Goal: Information Seeking & Learning: Learn about a topic

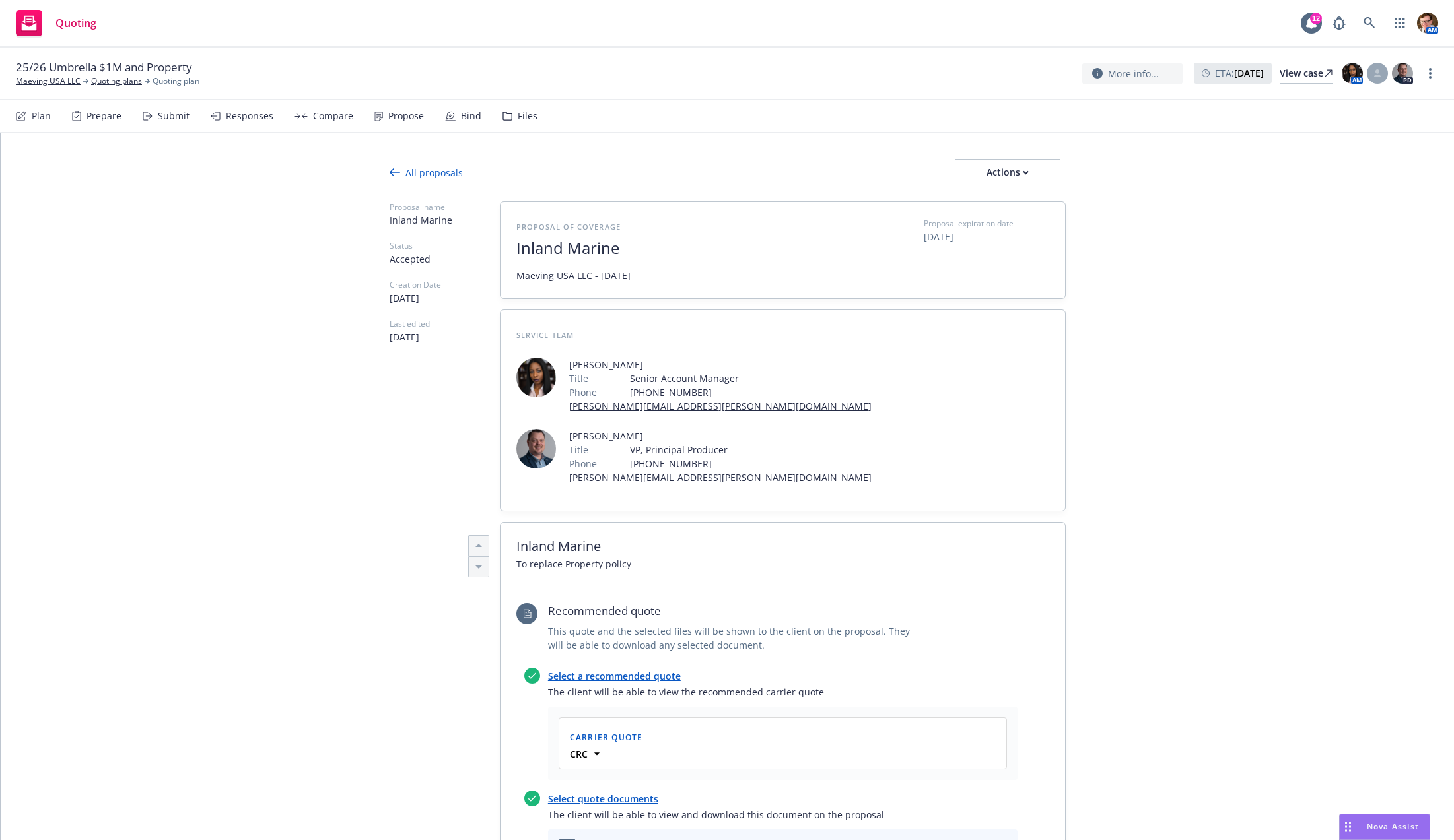
scroll to position [317, 0]
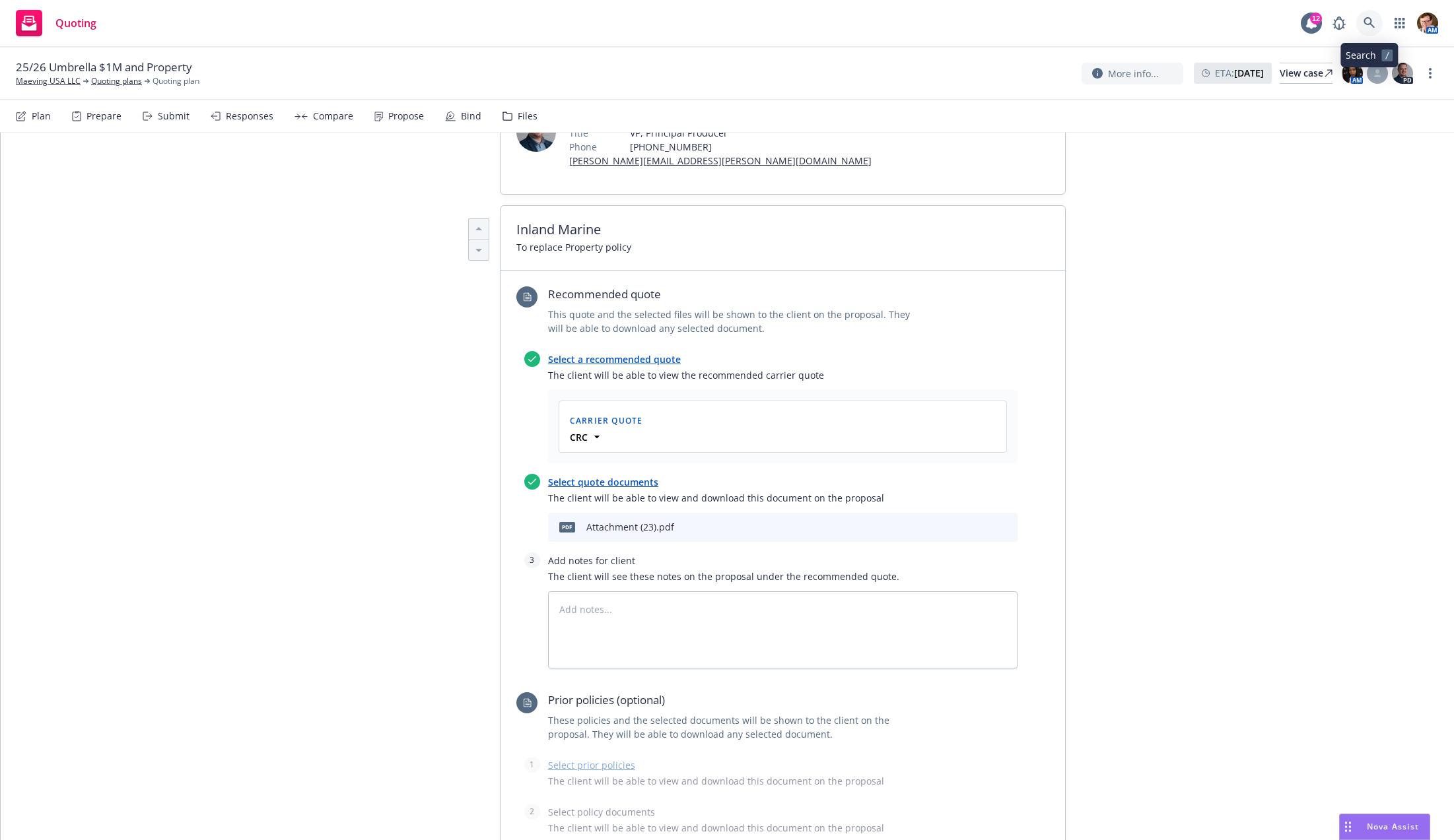
click at [1369, 27] on icon at bounding box center [1370, 23] width 12 height 12
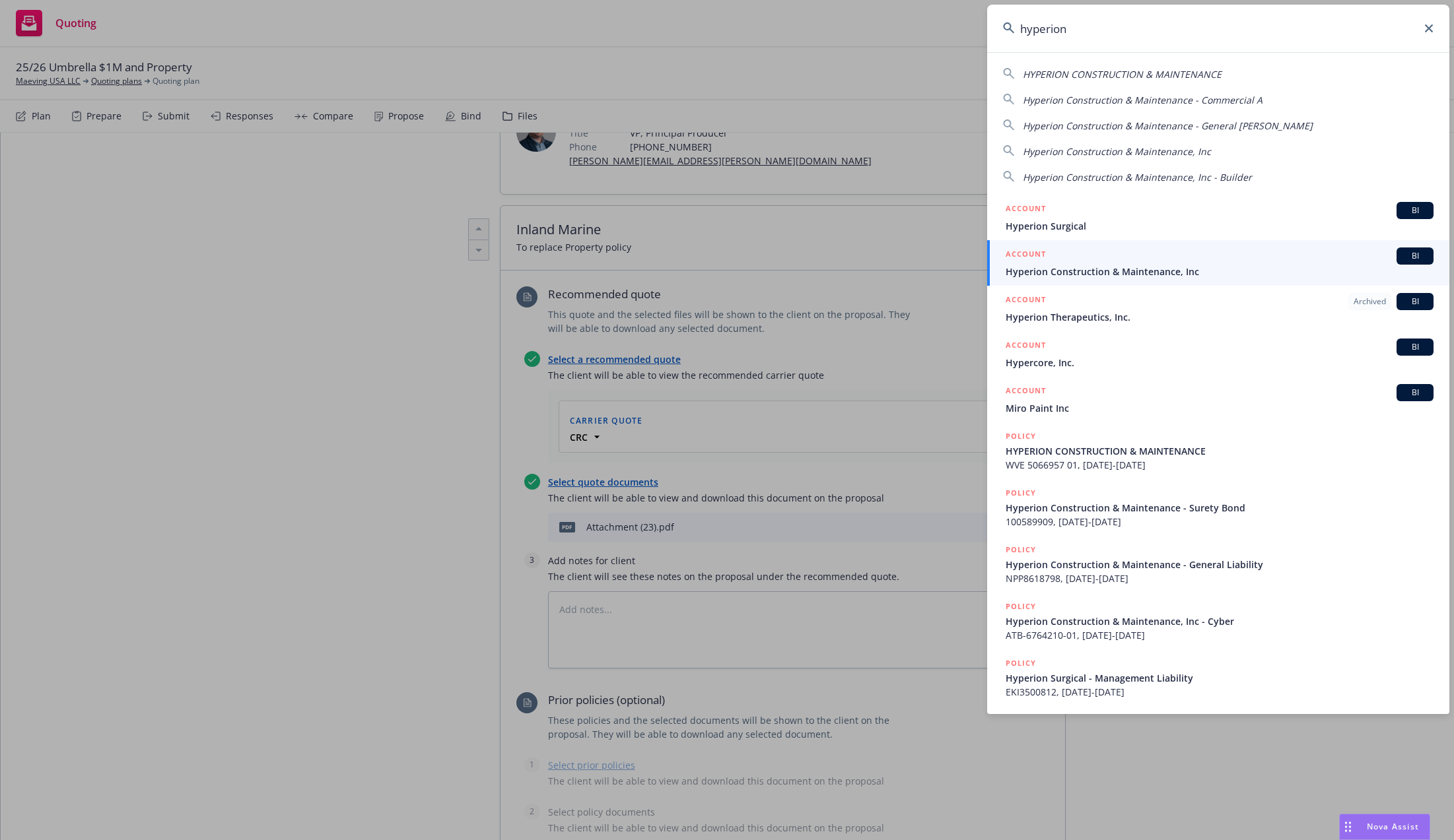
type input "hyperion"
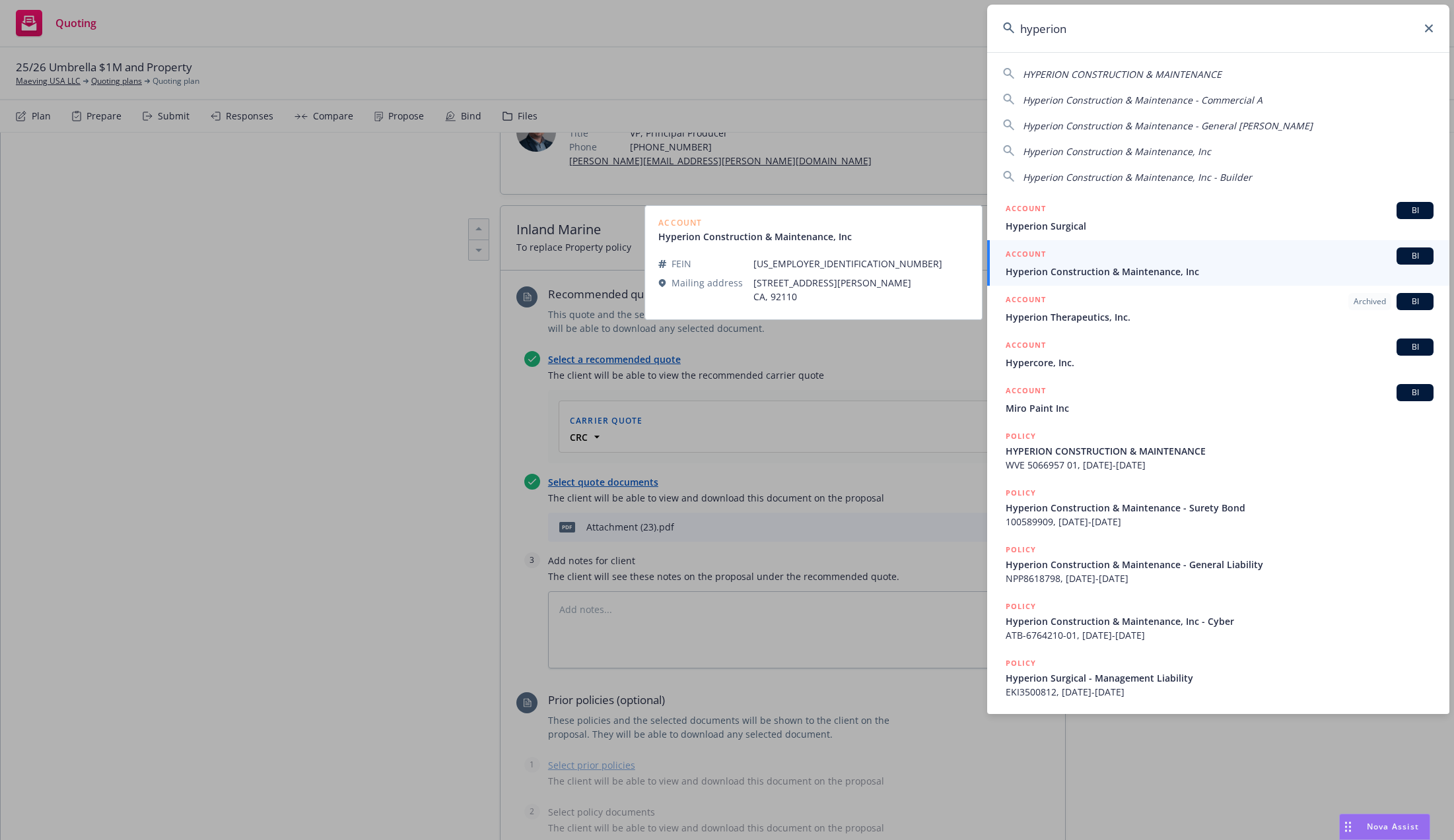
click at [1095, 273] on span "Hyperion Construction & Maintenance, Inc" at bounding box center [1219, 271] width 427 height 14
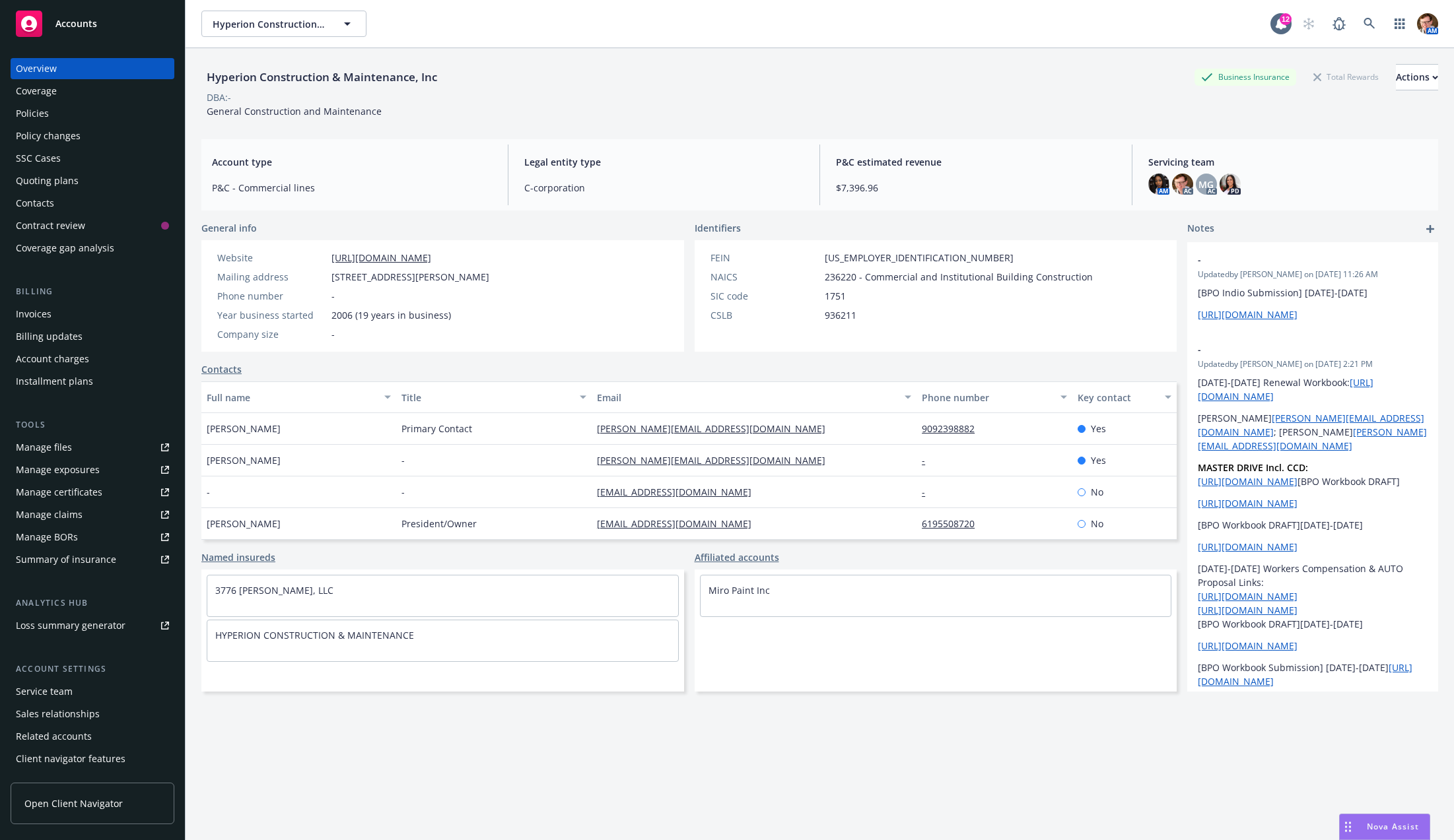
click at [78, 111] on div "Policies" at bounding box center [92, 114] width 153 height 21
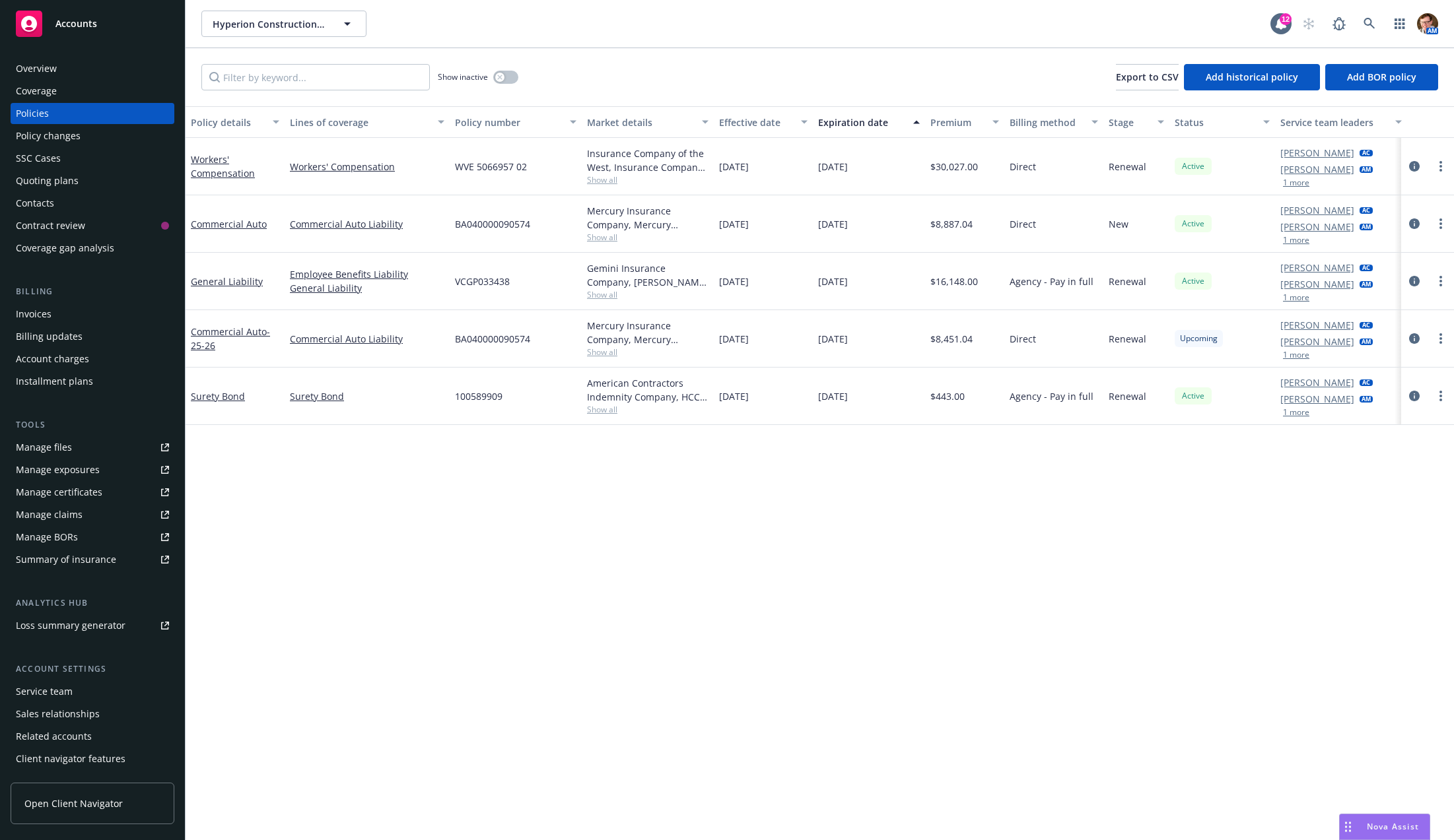
drag, startPoint x: 872, startPoint y: 394, endPoint x: 234, endPoint y: 369, distance: 638.5
click at [224, 376] on div "Surety Bond Surety Bond 100589909 American Contractors Indemnity Company, HCC S…" at bounding box center [823, 397] width 1274 height 58
drag, startPoint x: 821, startPoint y: 221, endPoint x: 365, endPoint y: 218, distance: 456.0
click at [365, 218] on div "Commercial Auto Commercial Auto Liability BA040000090574 Mercury Insurance Comp…" at bounding box center [823, 224] width 1274 height 58
drag, startPoint x: 875, startPoint y: 285, endPoint x: 199, endPoint y: 272, distance: 676.1
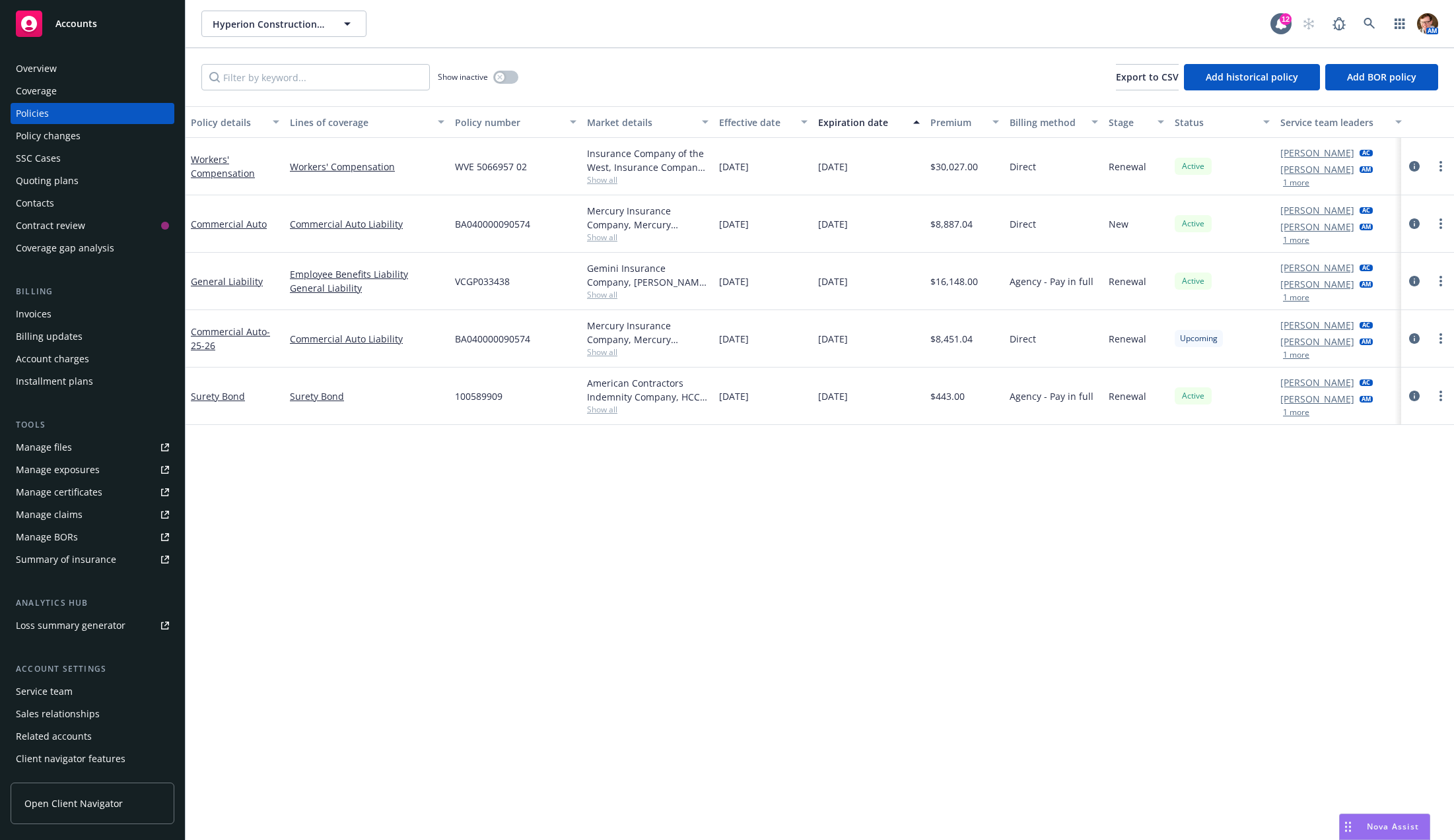
click at [199, 272] on div "General Liability Employee Benefits Liability General Liability VCGP033438 Gemi…" at bounding box center [823, 281] width 1274 height 58
click at [1374, 17] on link at bounding box center [1369, 23] width 26 height 26
click at [92, 70] on div "Overview" at bounding box center [92, 69] width 153 height 21
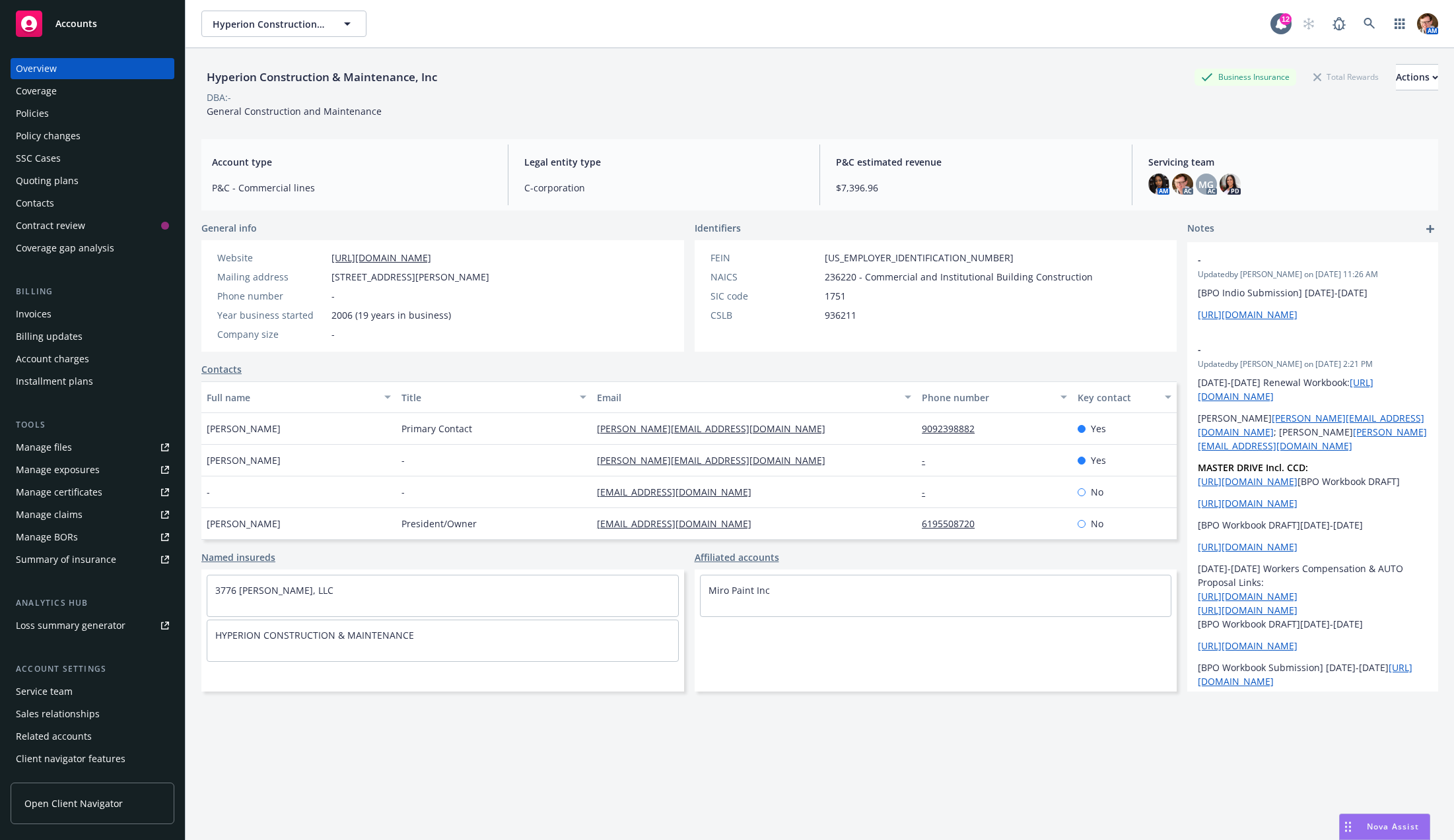
click at [78, 117] on div "Policies" at bounding box center [92, 114] width 153 height 21
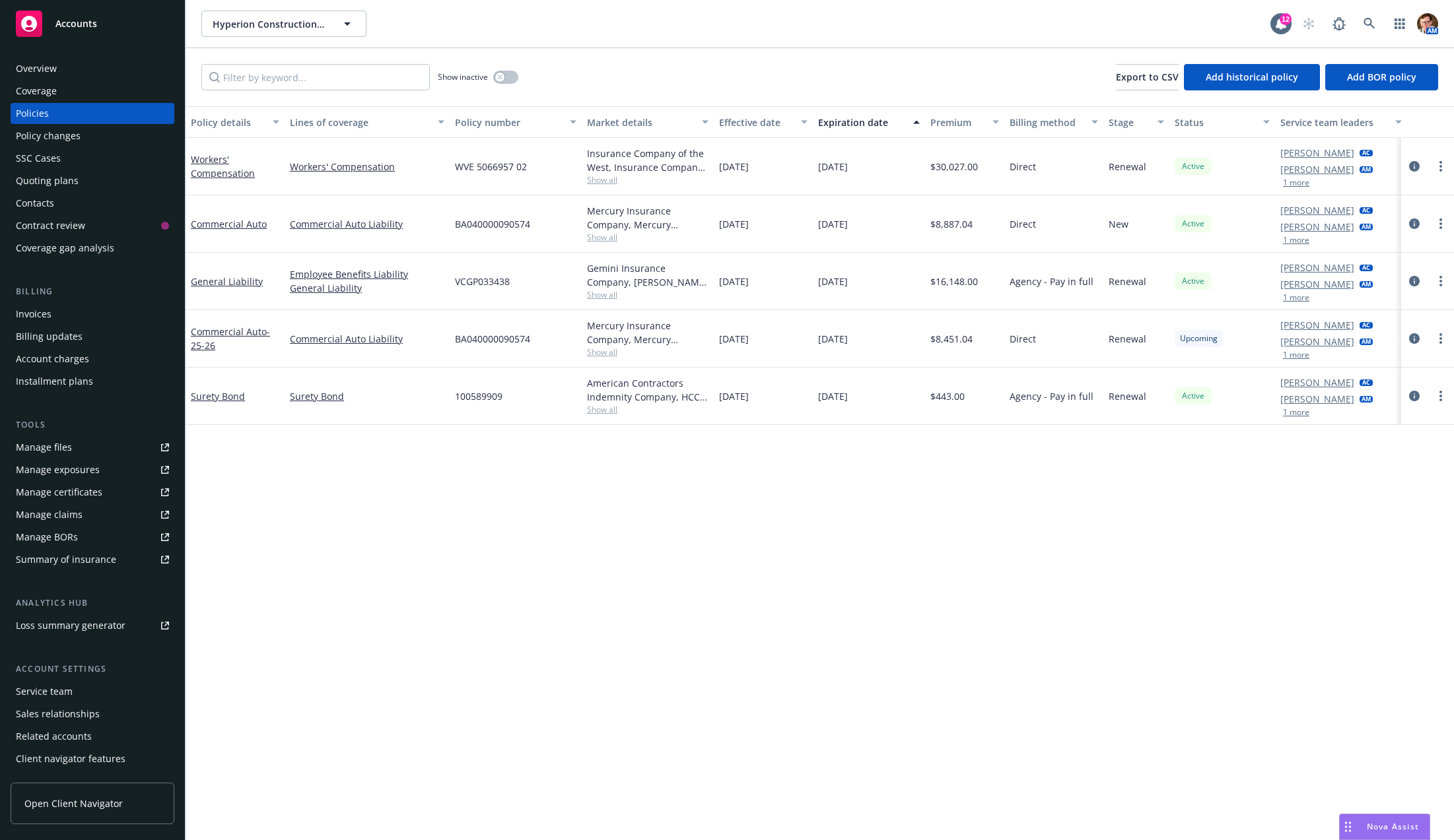
click at [52, 183] on div "Quoting plans" at bounding box center [48, 181] width 63 height 21
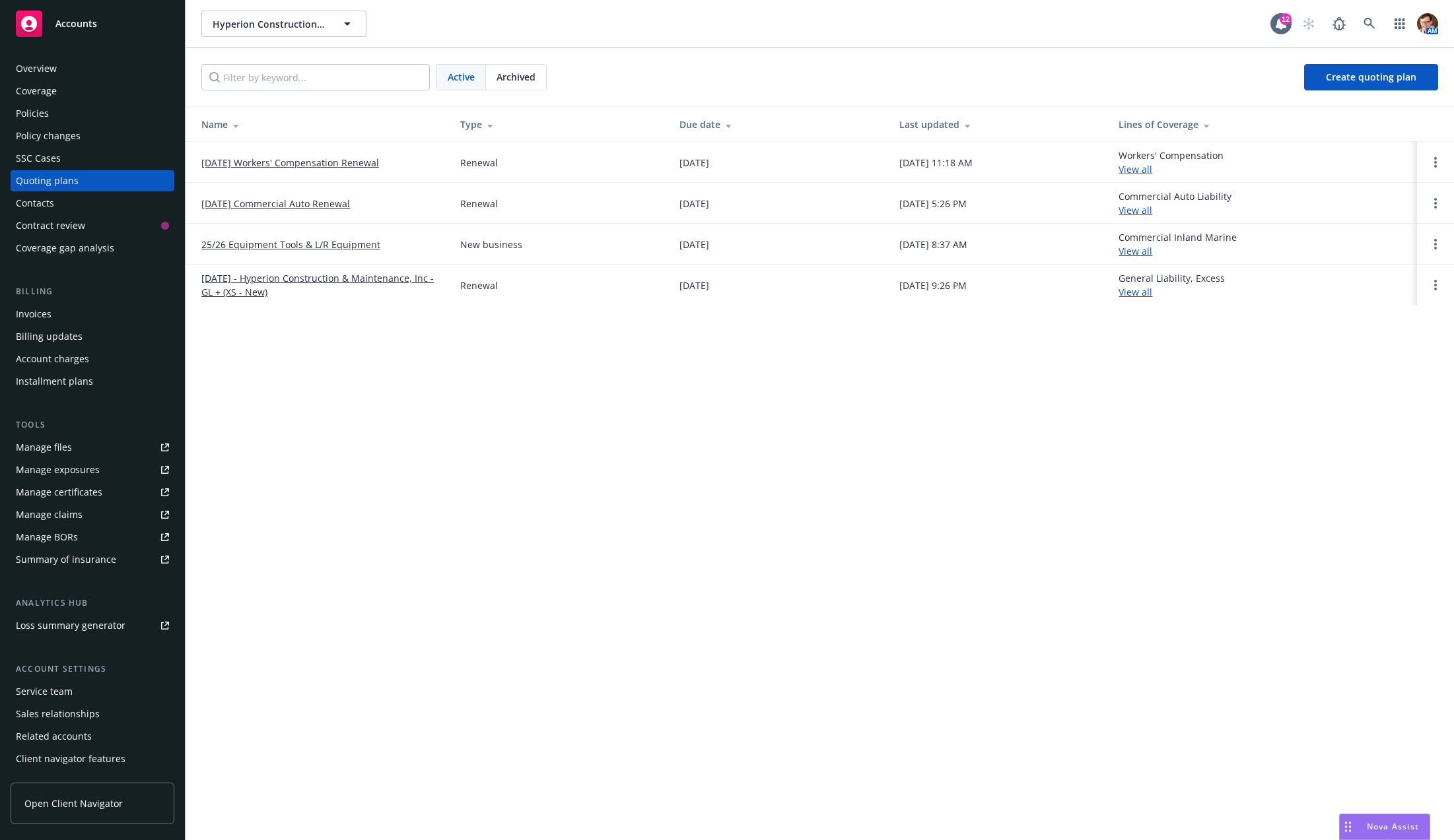
click at [245, 159] on link "[DATE] Workers' Compensation Renewal" at bounding box center [290, 163] width 178 height 14
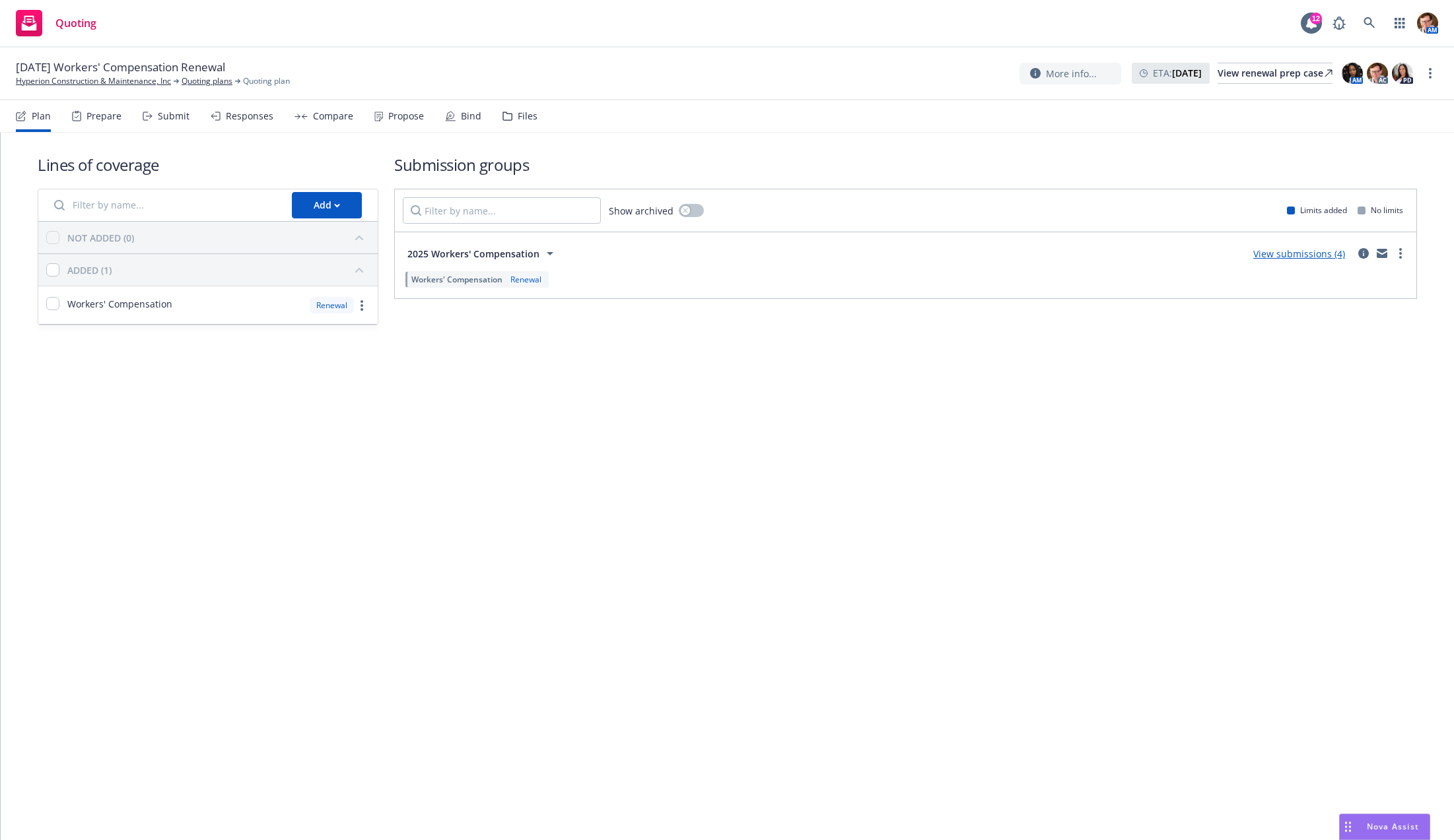
click at [399, 121] on div "Propose" at bounding box center [405, 117] width 36 height 11
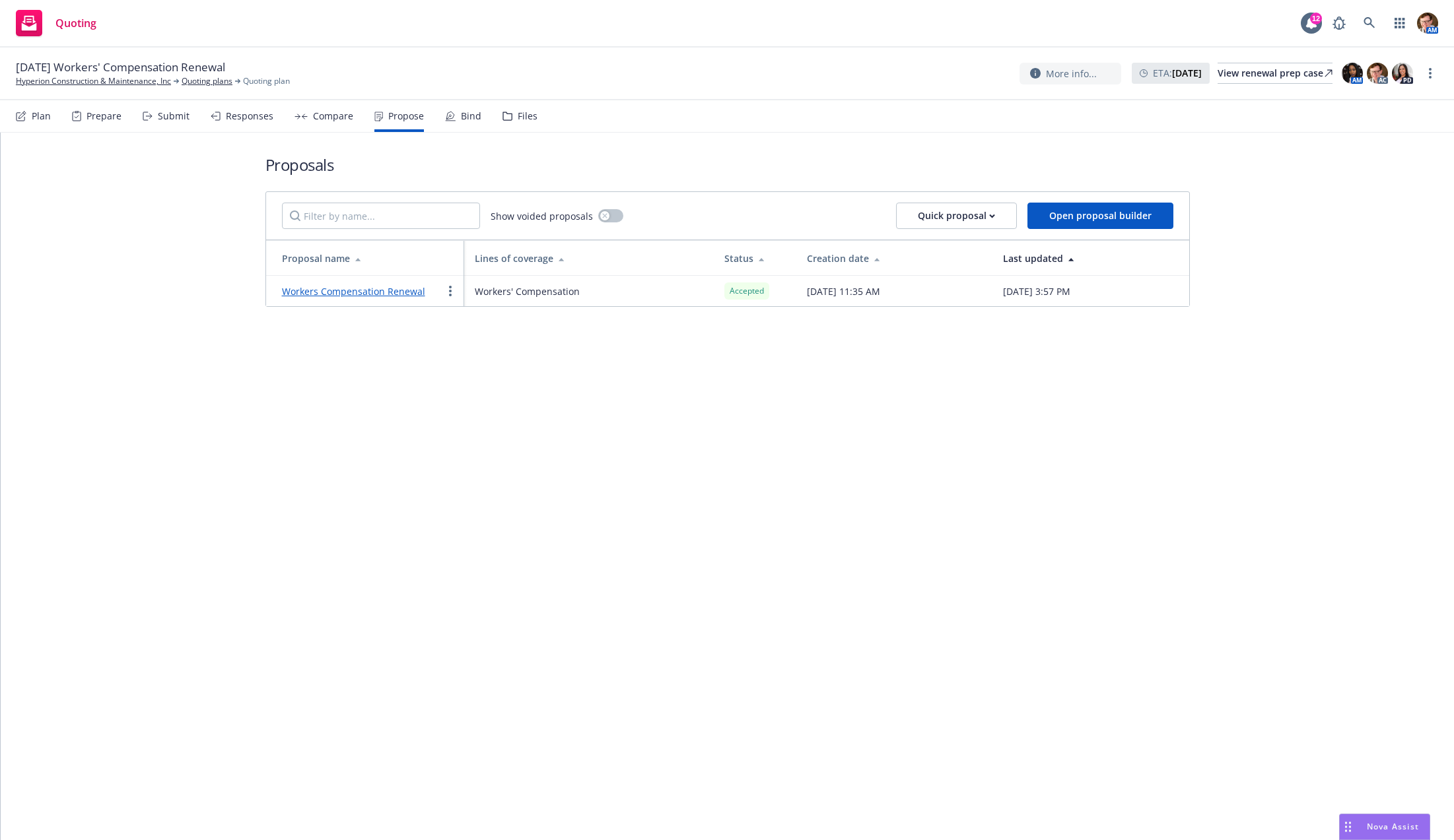
click at [448, 118] on icon at bounding box center [450, 116] width 8 height 8
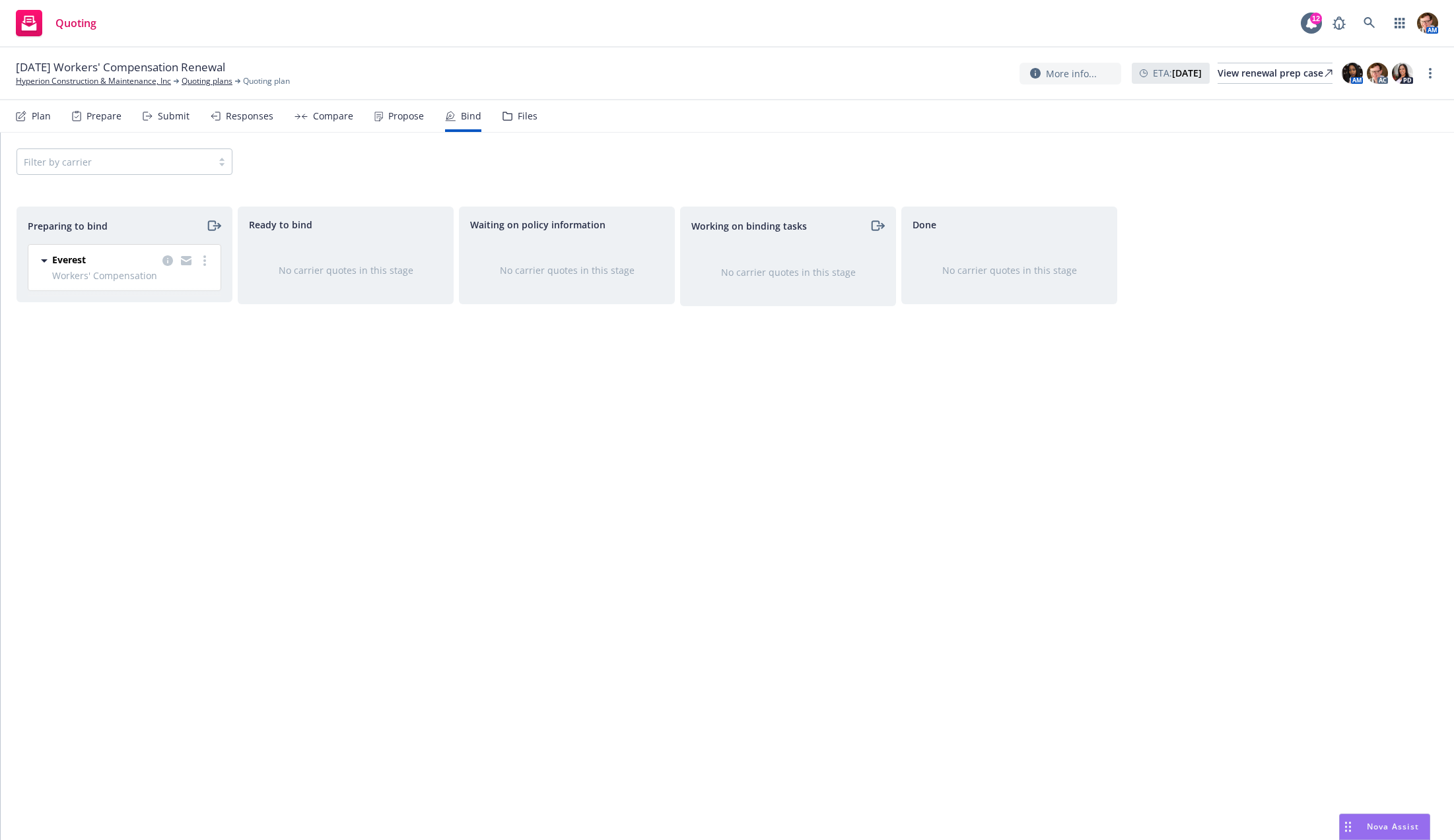
click at [399, 123] on div "Propose" at bounding box center [399, 116] width 50 height 31
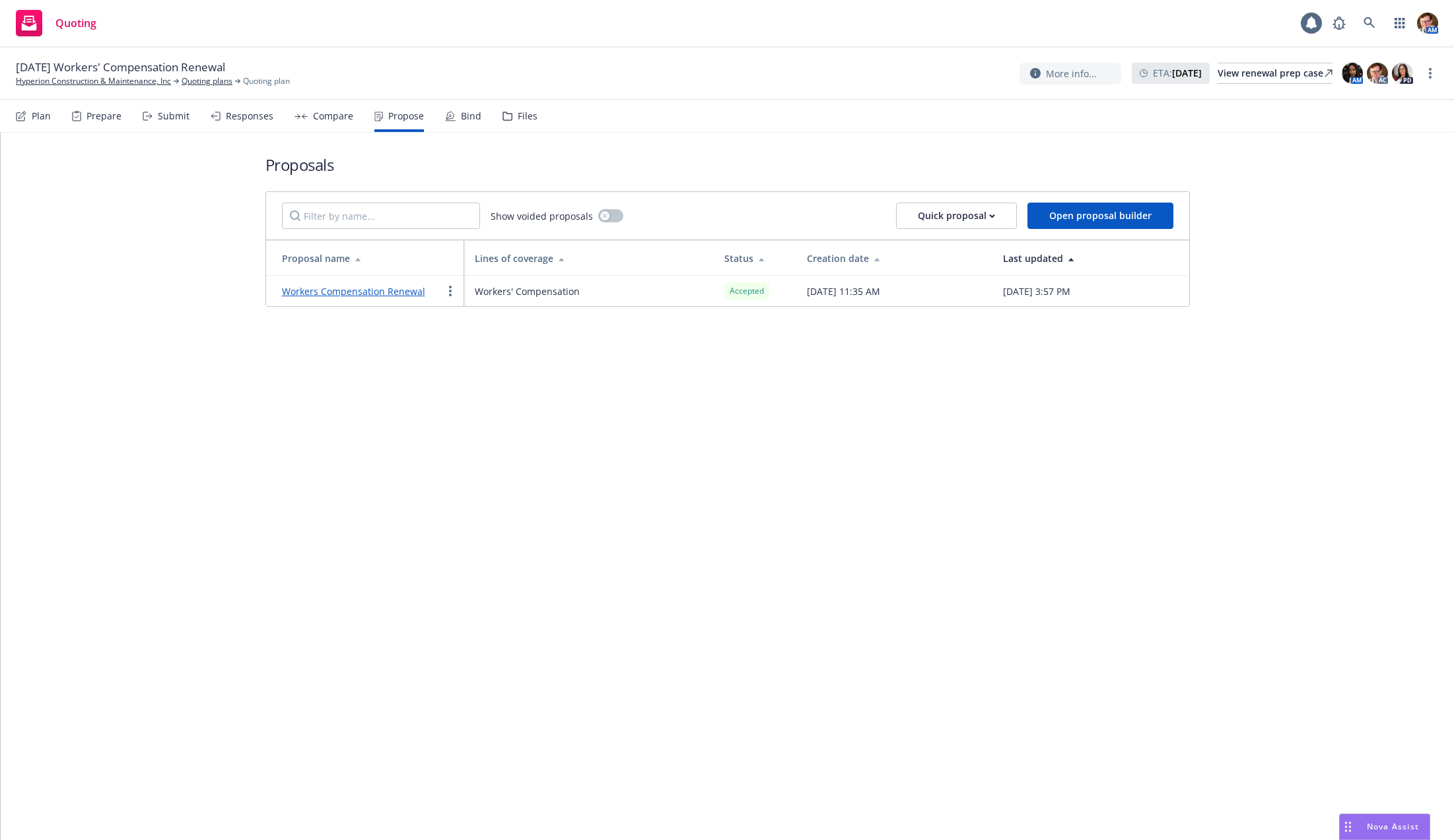
drag, startPoint x: 60, startPoint y: 86, endPoint x: 137, endPoint y: 61, distance: 81.0
drag, startPoint x: 113, startPoint y: 84, endPoint x: 137, endPoint y: 74, distance: 26.0
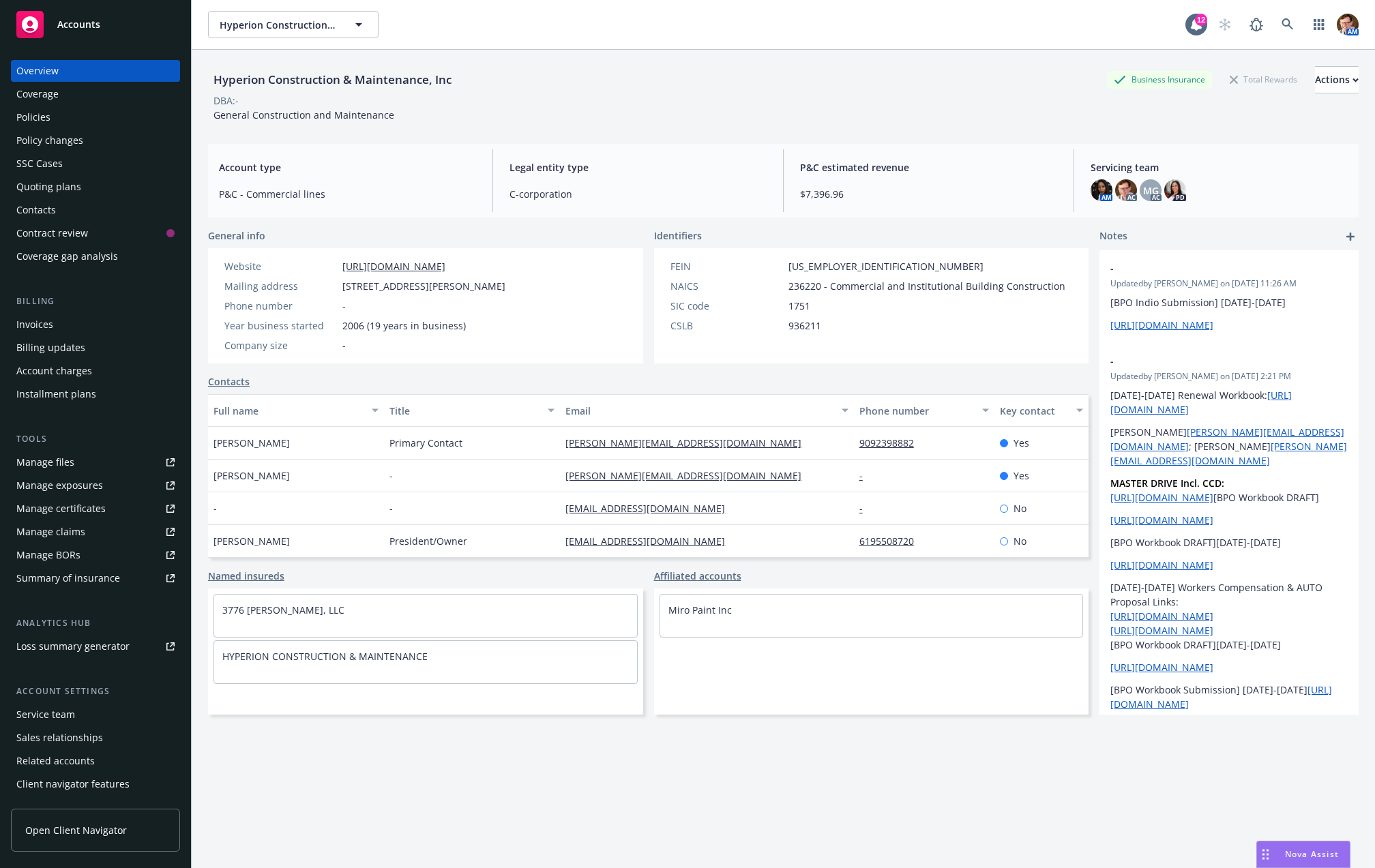
drag, startPoint x: 298, startPoint y: 549, endPoint x: 225, endPoint y: 540, distance: 73.6
click at [204, 539] on div "Hyperion Construction & Maintenance, Inc Business Insurance Total Rewards Actio…" at bounding box center [784, 484] width 1184 height 868
copy span "[PERSON_NAME]"
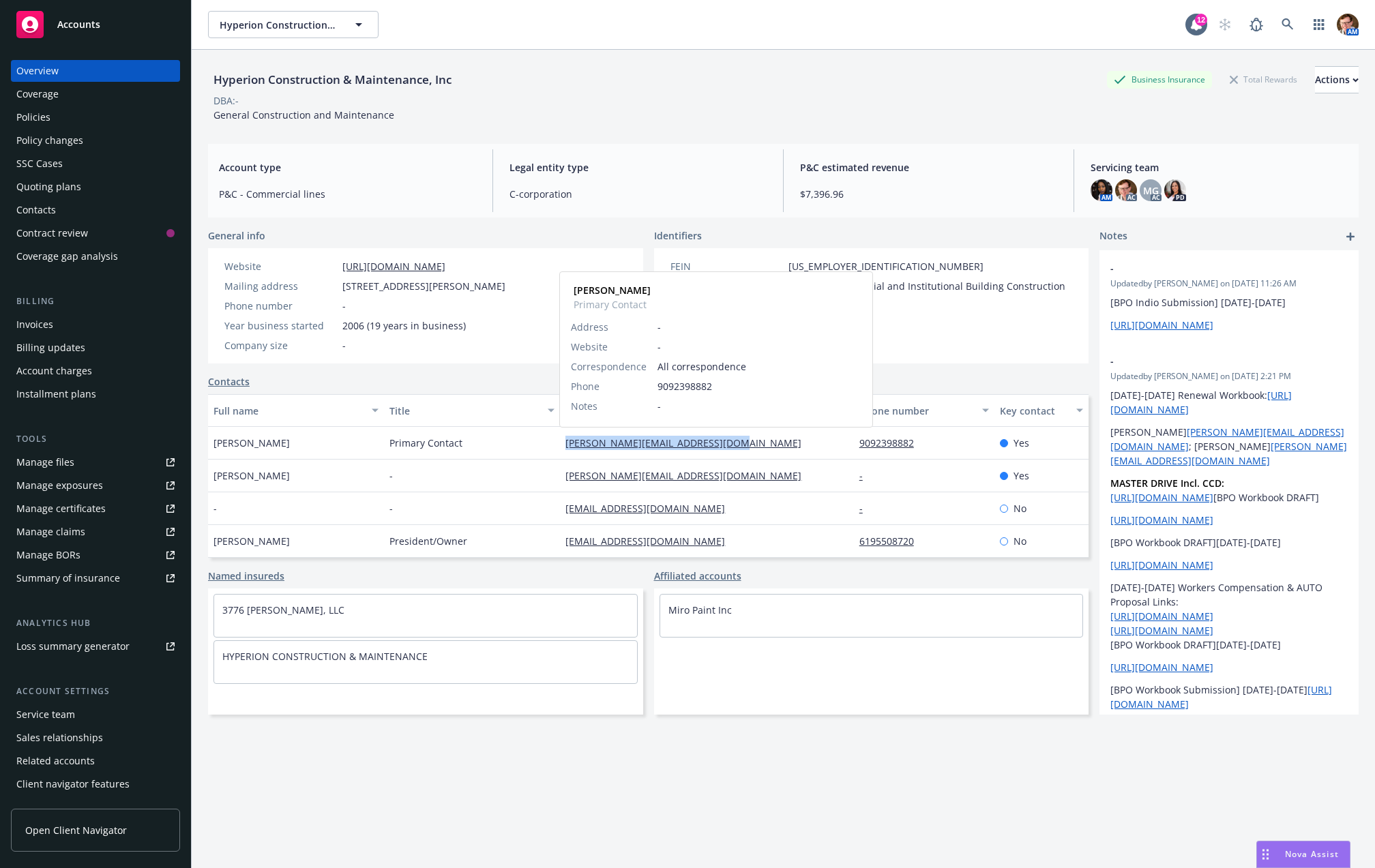
copy link "[PERSON_NAME][EMAIL_ADDRESS][DOMAIN_NAME]"
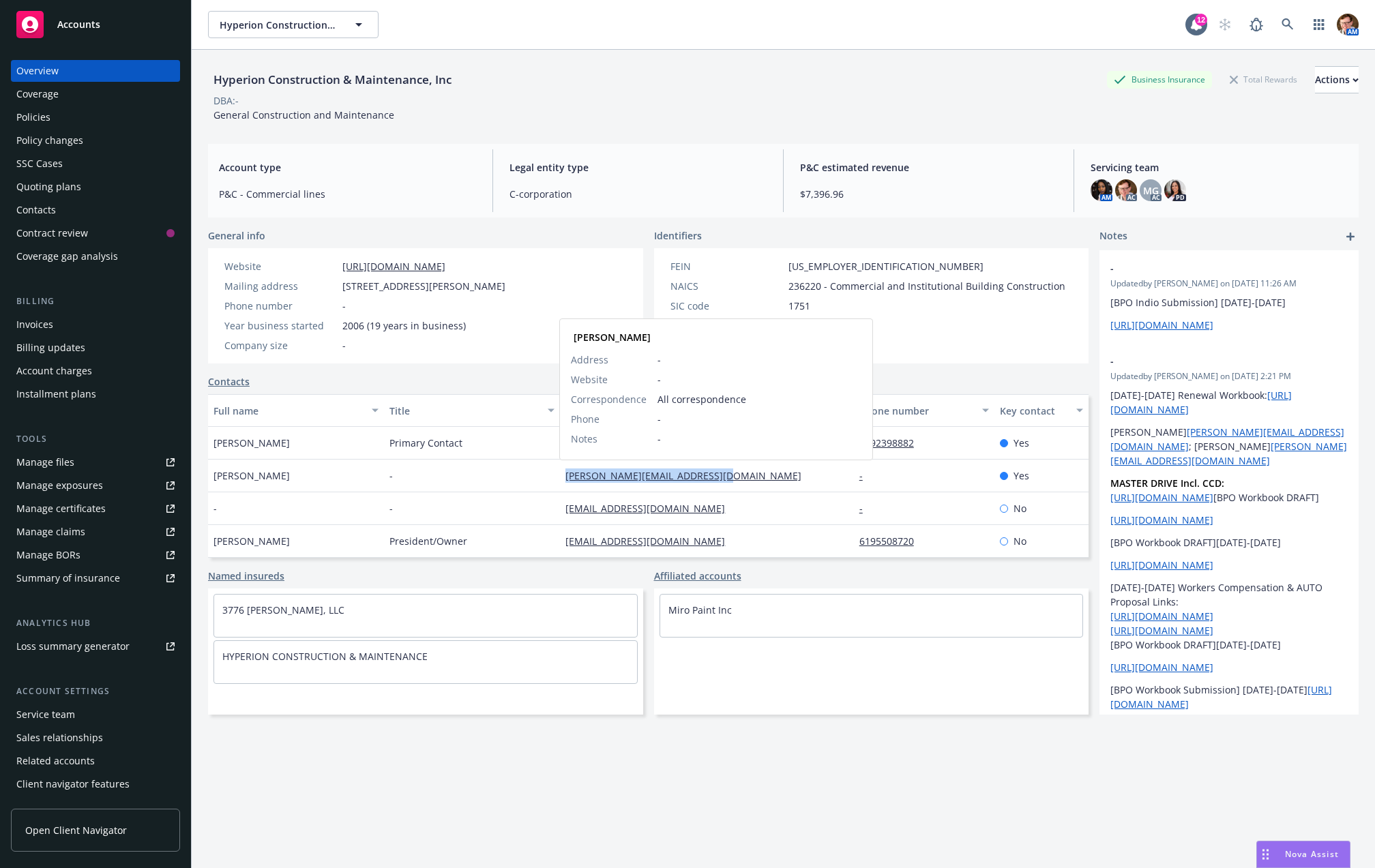
copy link "[PERSON_NAME][EMAIL_ADDRESS][DOMAIN_NAME]"
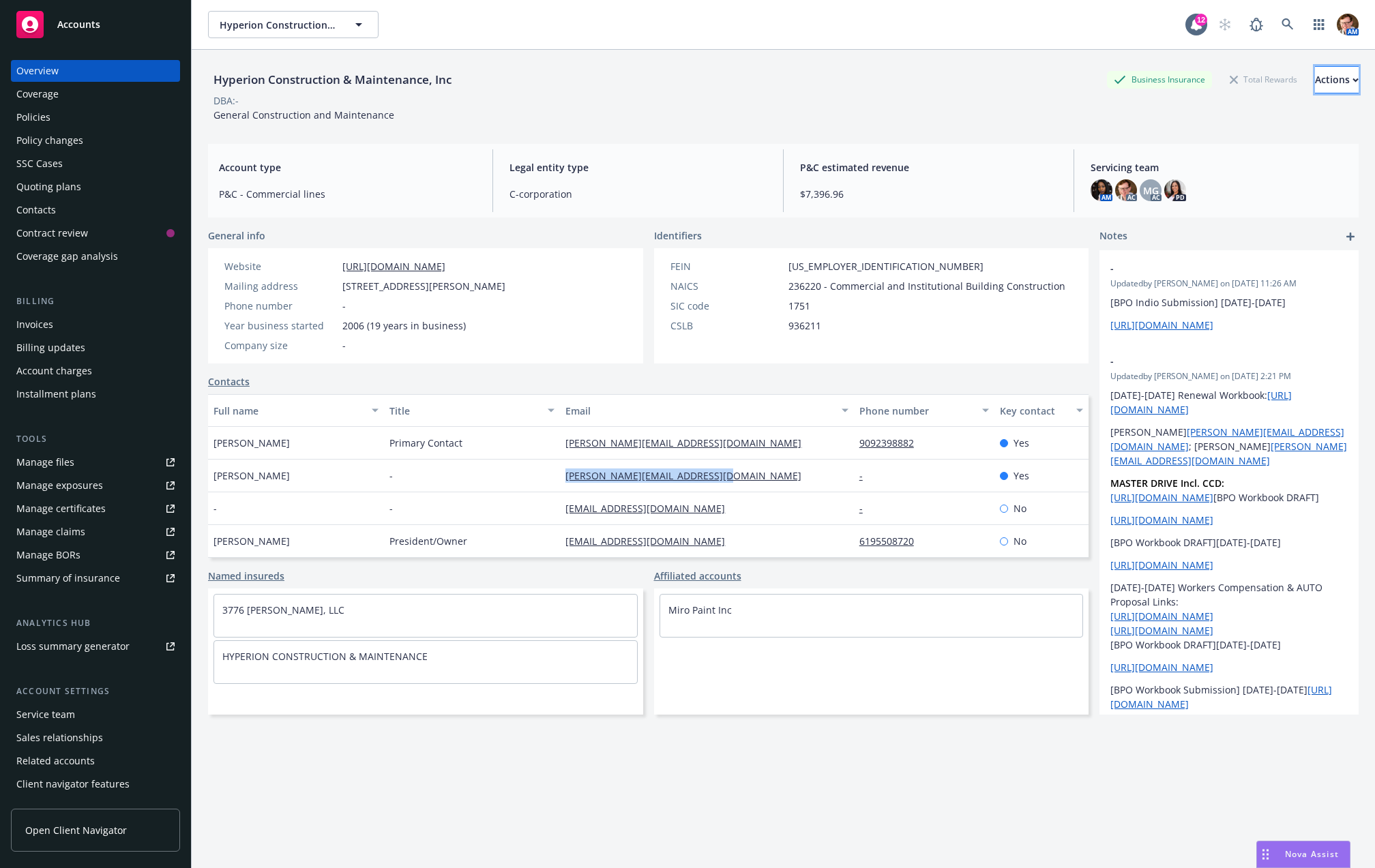
click at [1315, 84] on button "Actions" at bounding box center [1337, 80] width 44 height 27
click at [1245, 170] on link "Copy logging email" at bounding box center [1246, 171] width 224 height 27
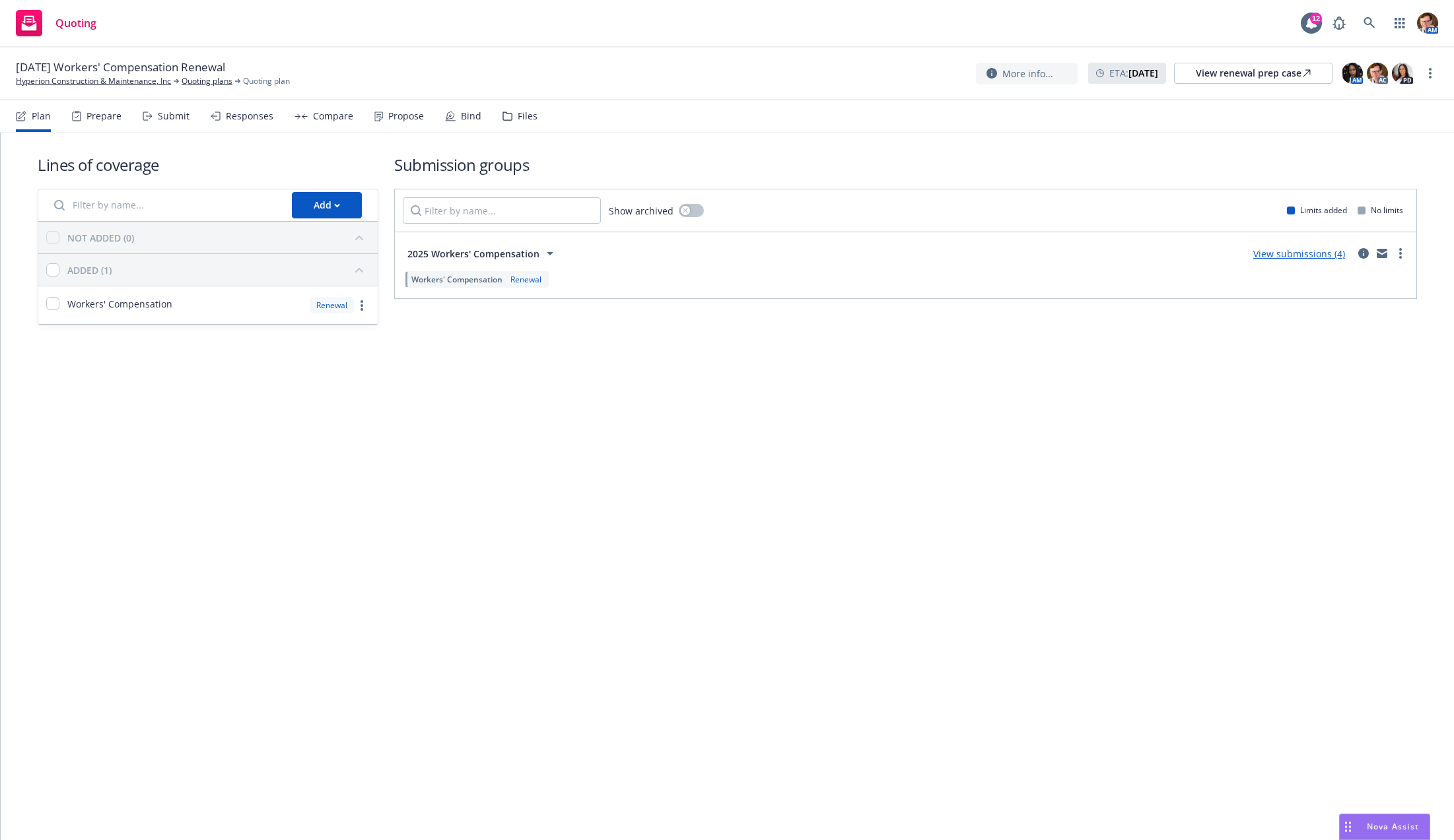
drag, startPoint x: 224, startPoint y: 124, endPoint x: 233, endPoint y: 125, distance: 9.1
click at [224, 123] on div "Responses" at bounding box center [242, 116] width 63 height 31
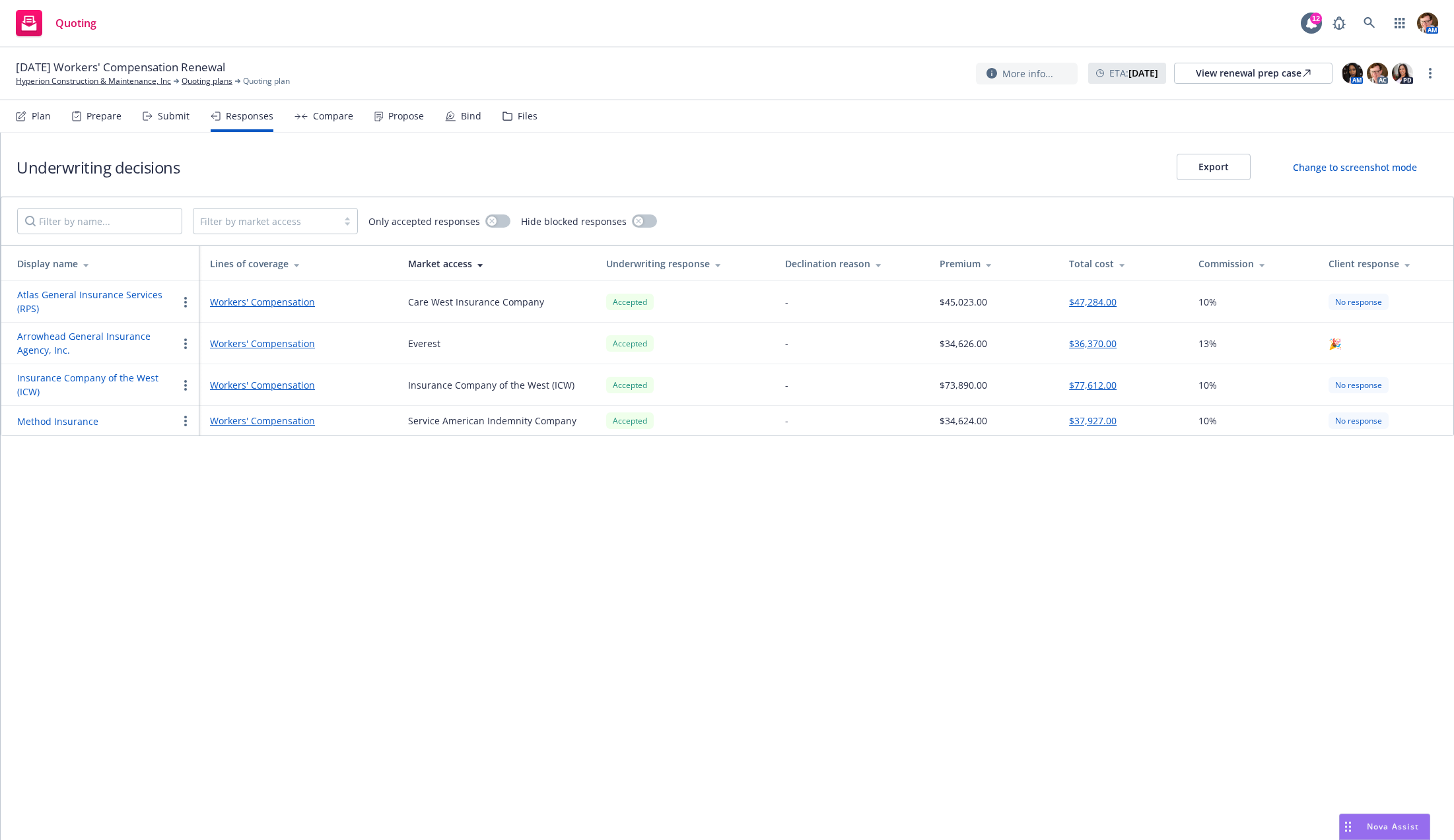
click at [94, 330] on button "Arrowhead General Insurance Agency, Inc." at bounding box center [97, 343] width 160 height 27
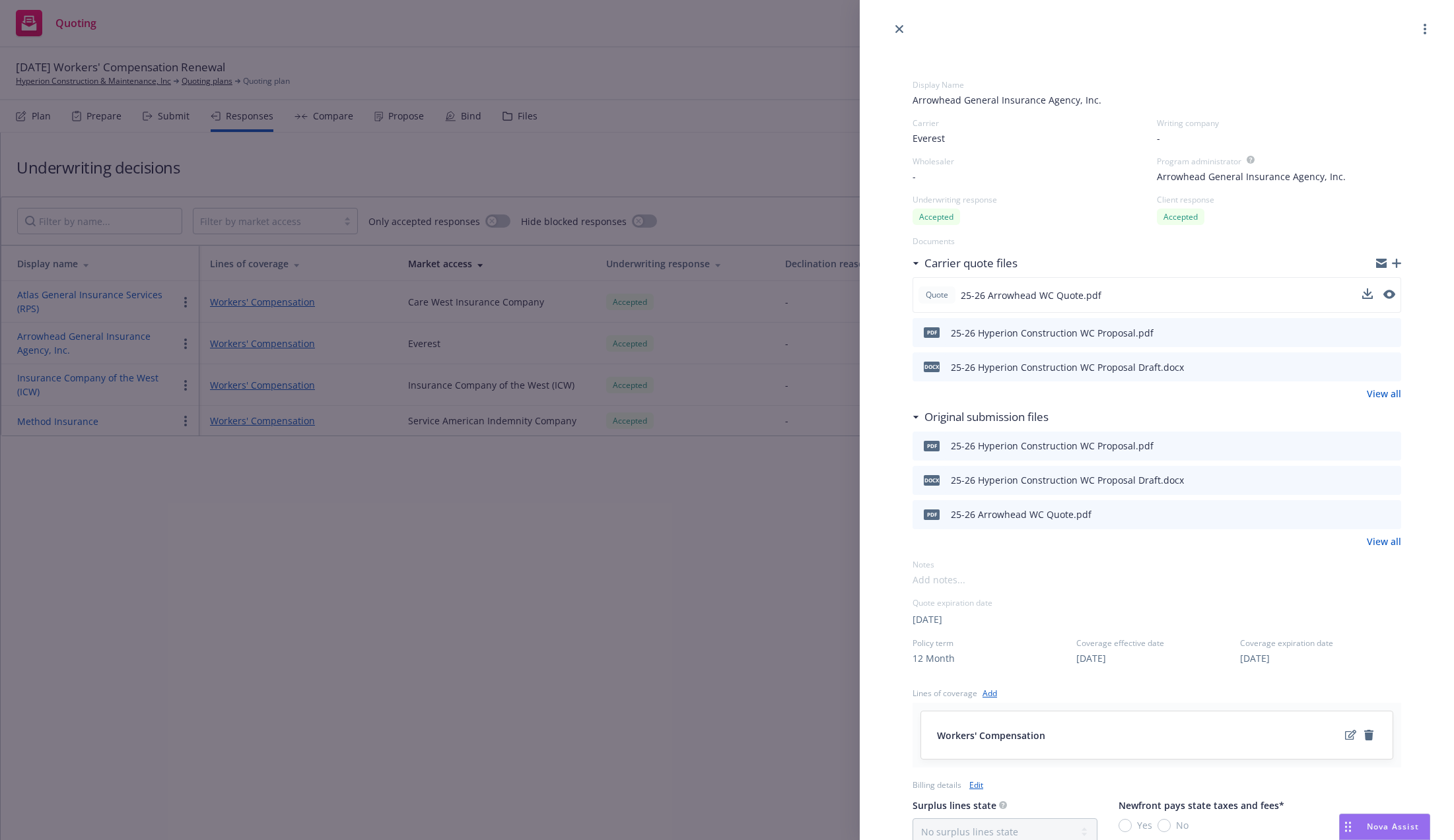
click at [1345, 286] on div "Quote 25-26 Arrowhead WC Quote.pdf" at bounding box center [1156, 295] width 488 height 36
click at [1361, 290] on icon "download file" at bounding box center [1366, 294] width 11 height 11
click at [501, 28] on div "Display Name Arrowhead General Insurance Agency, Inc. Carrier Everest Writing c…" at bounding box center [727, 420] width 1454 height 840
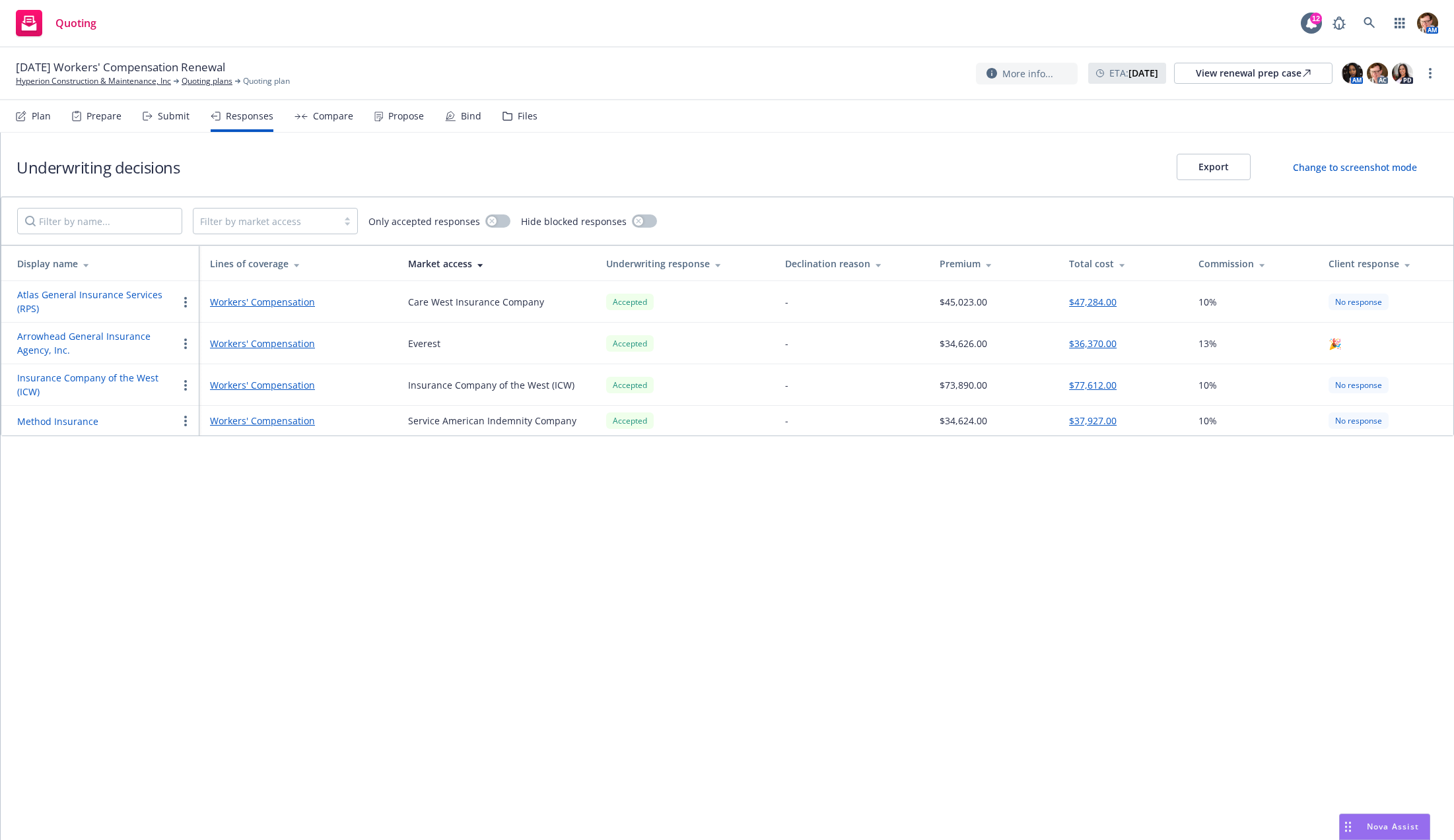
click at [77, 119] on icon at bounding box center [76, 117] width 9 height 11
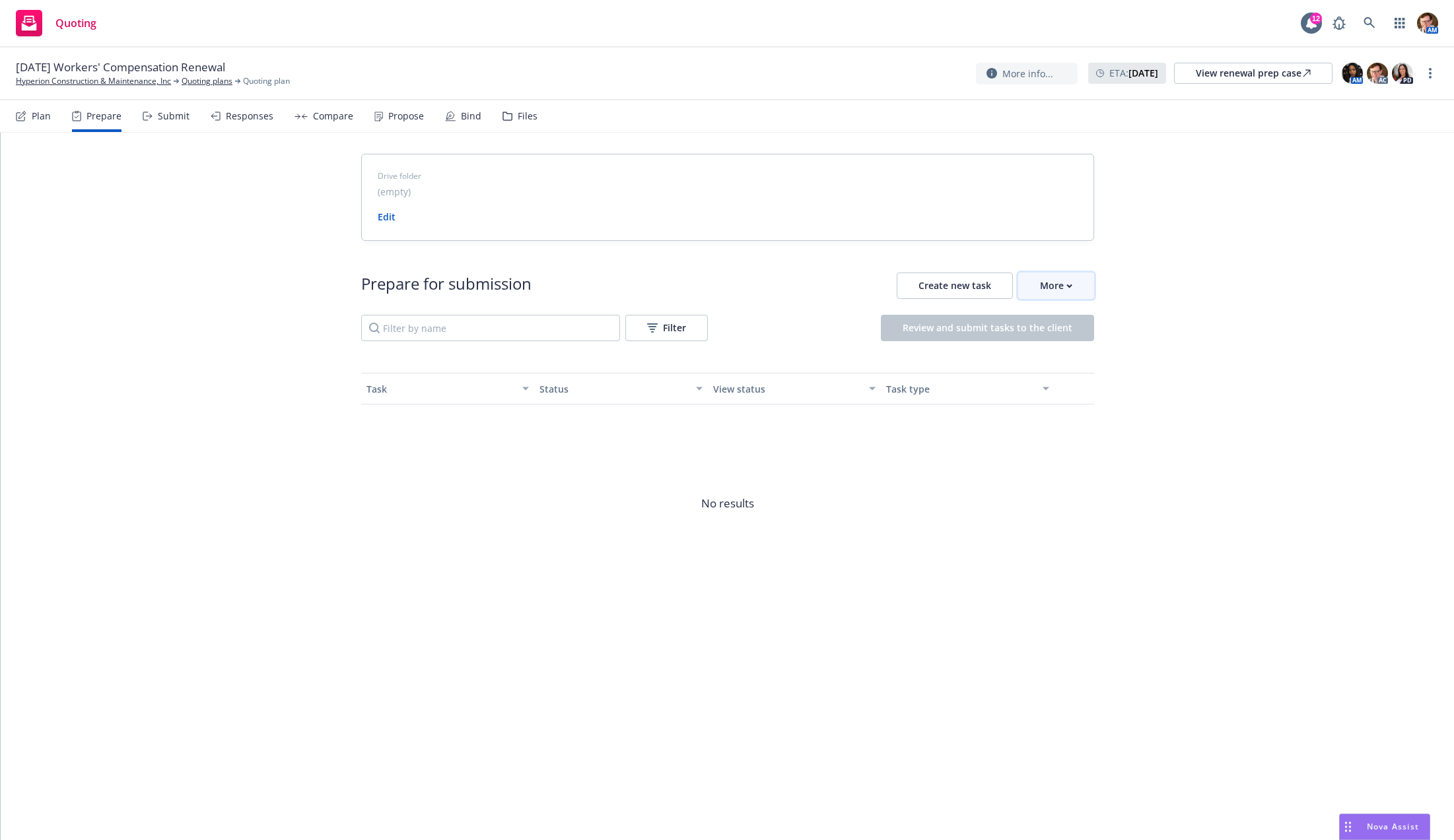
click at [1038, 283] on button "More" at bounding box center [1055, 285] width 76 height 26
click at [1071, 340] on span "Go to Indio account" at bounding box center [1077, 345] width 117 height 13
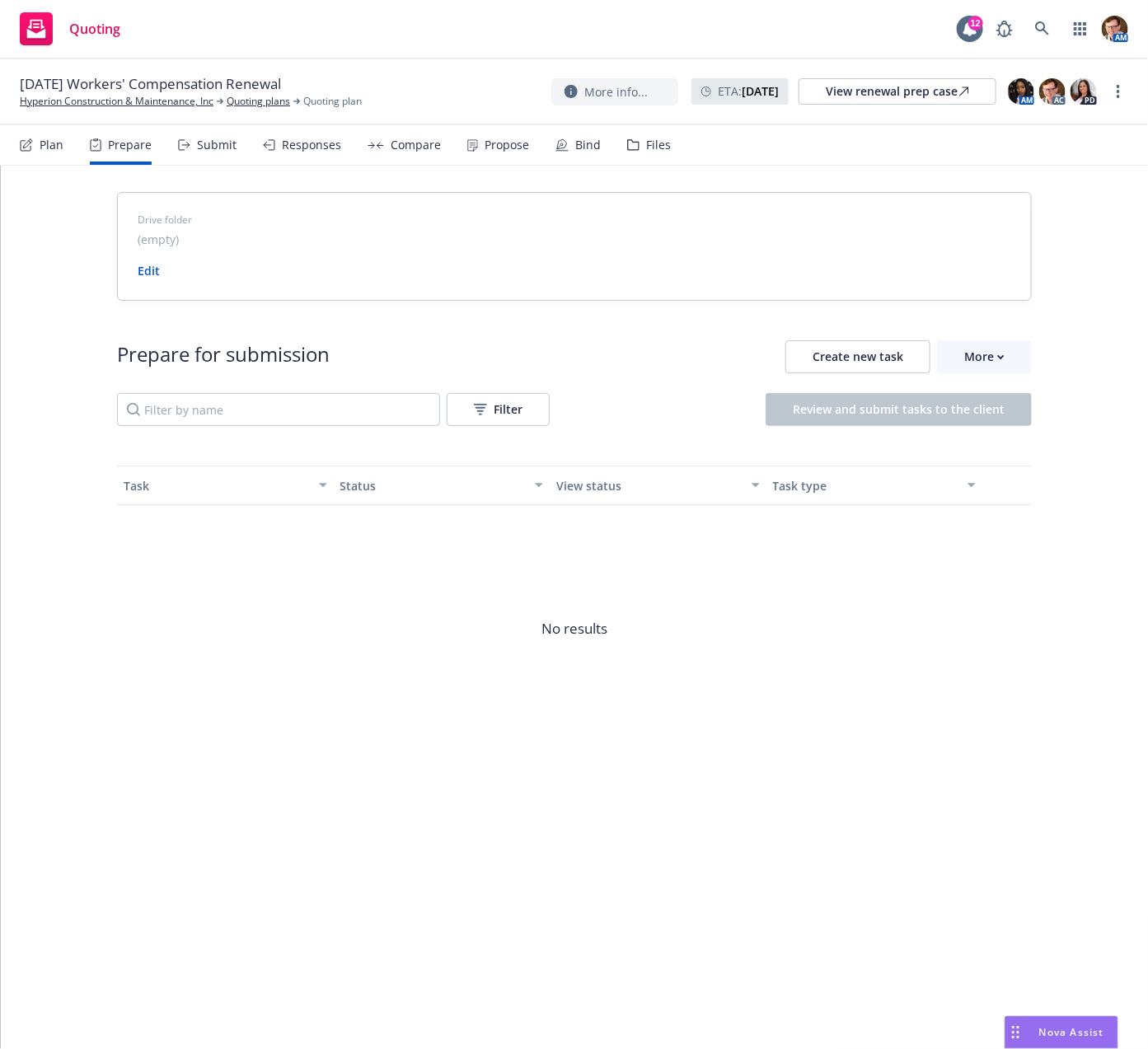
click at [384, 154] on div "Compare" at bounding box center [404, 145] width 74 height 39
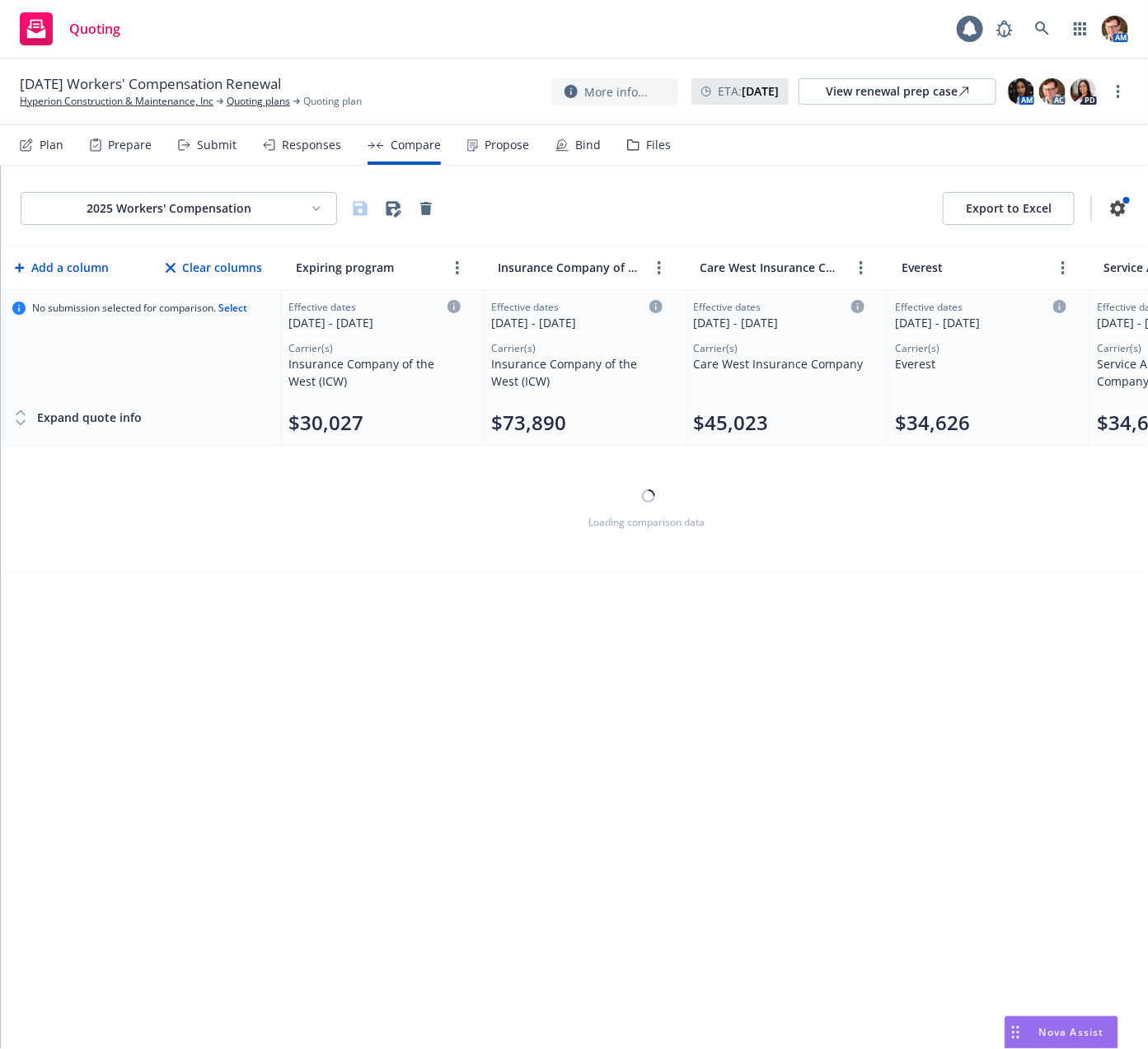
click at [483, 156] on div "Propose" at bounding box center [498, 145] width 62 height 39
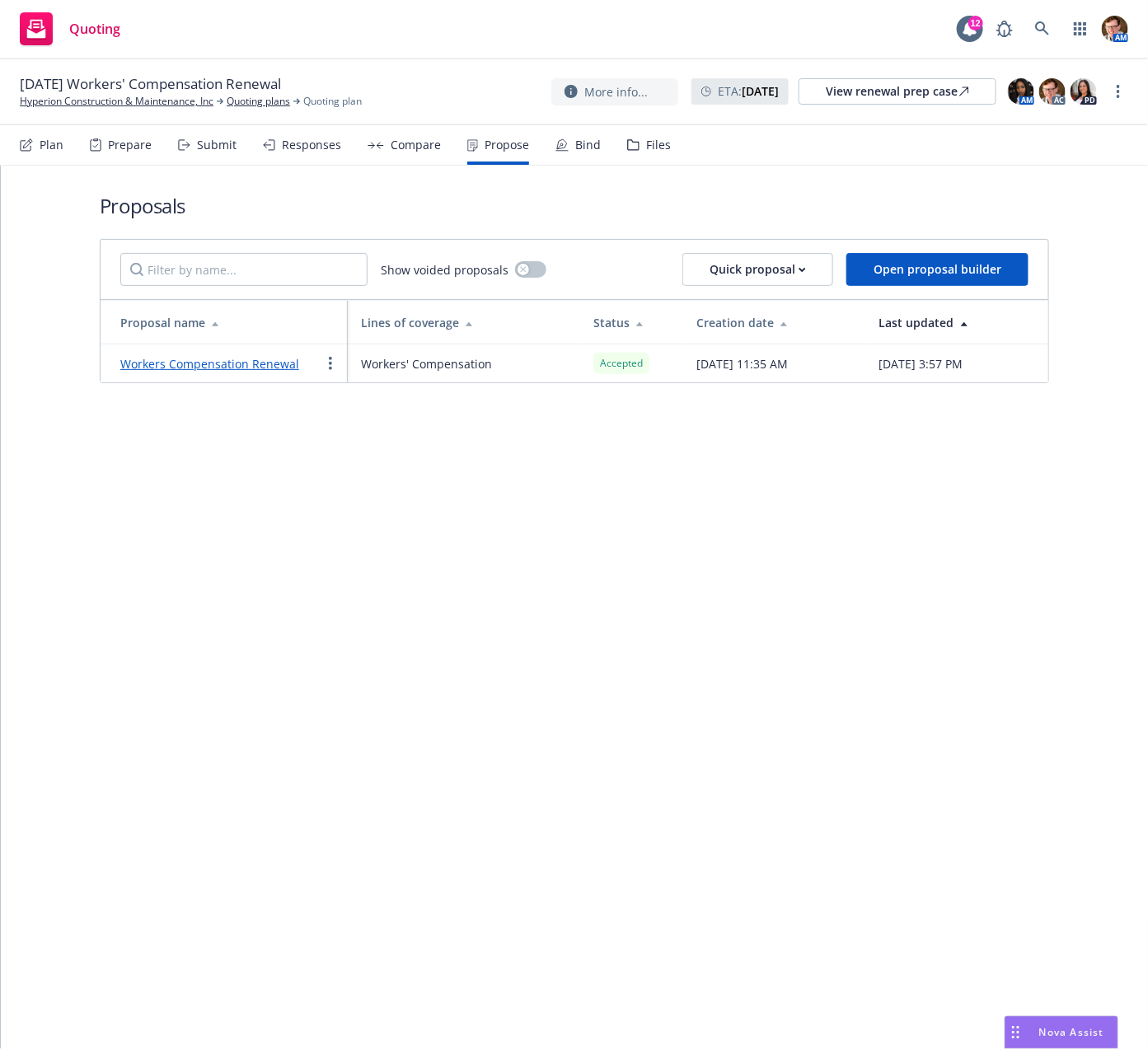
click at [283, 149] on div "Responses" at bounding box center [311, 146] width 59 height 13
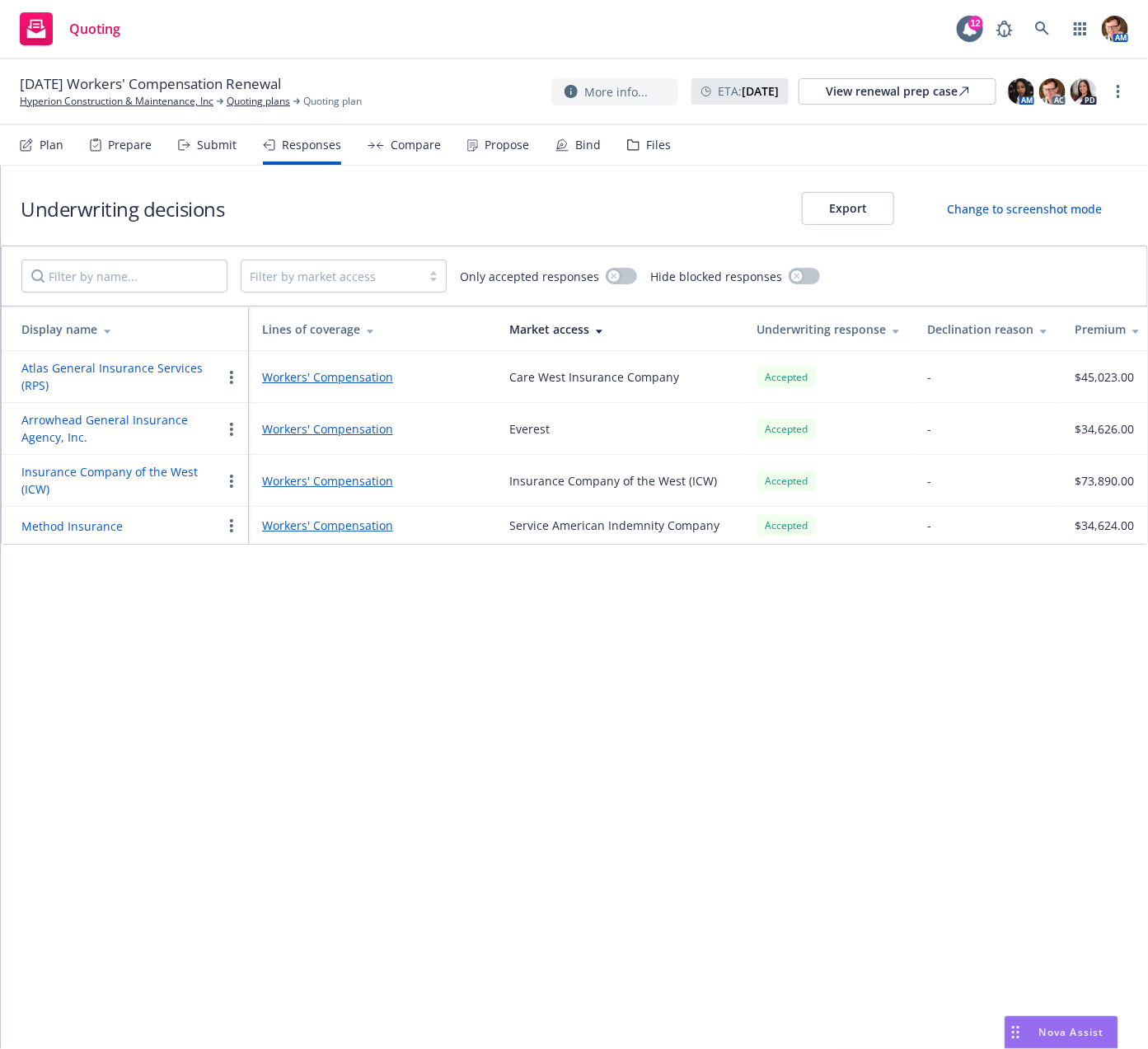
click at [80, 524] on button "Method Insurance" at bounding box center [72, 526] width 101 height 18
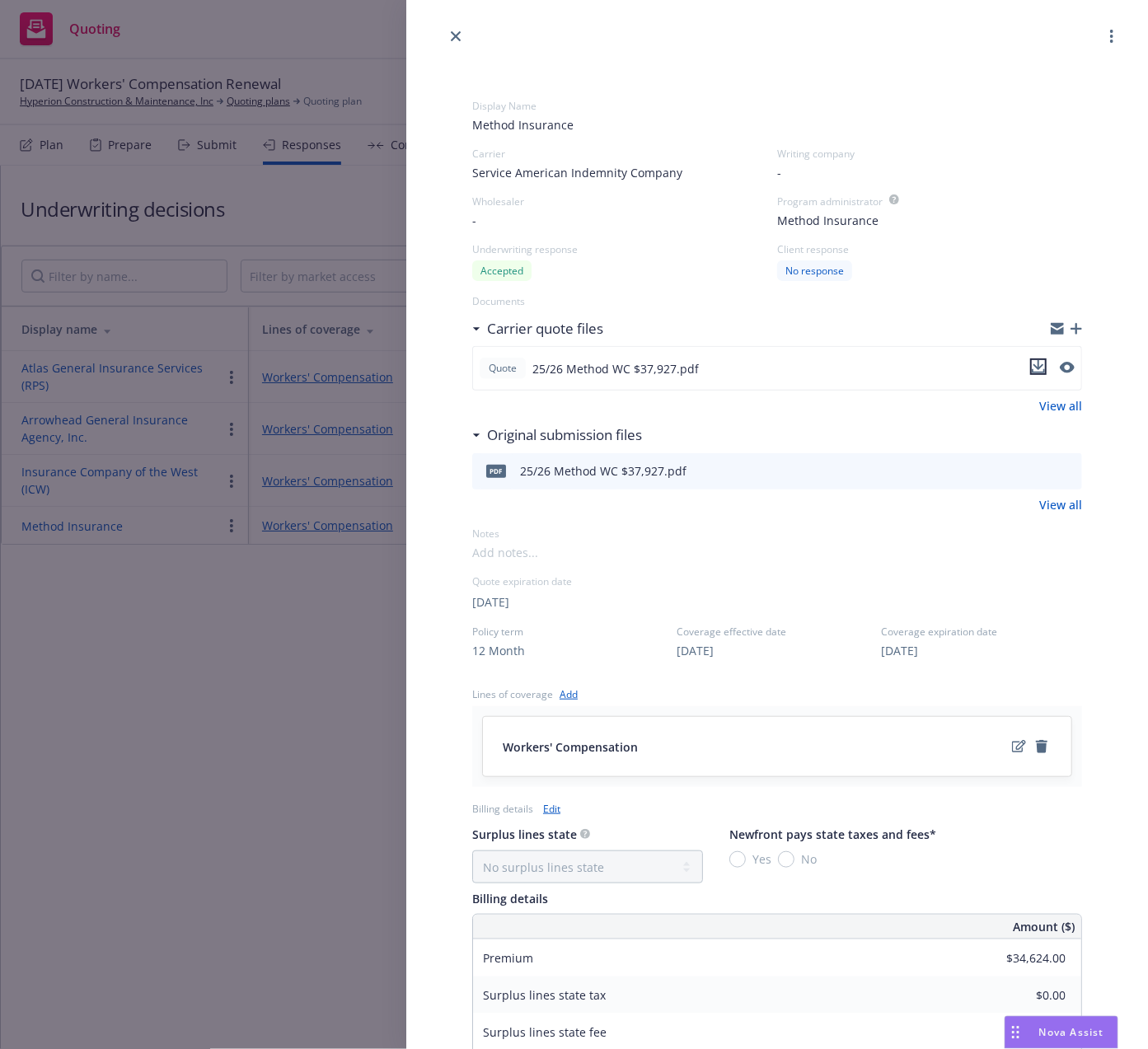
click at [1033, 366] on icon "download file" at bounding box center [1038, 366] width 11 height 10
click at [453, 42] on link "close" at bounding box center [456, 37] width 20 height 20
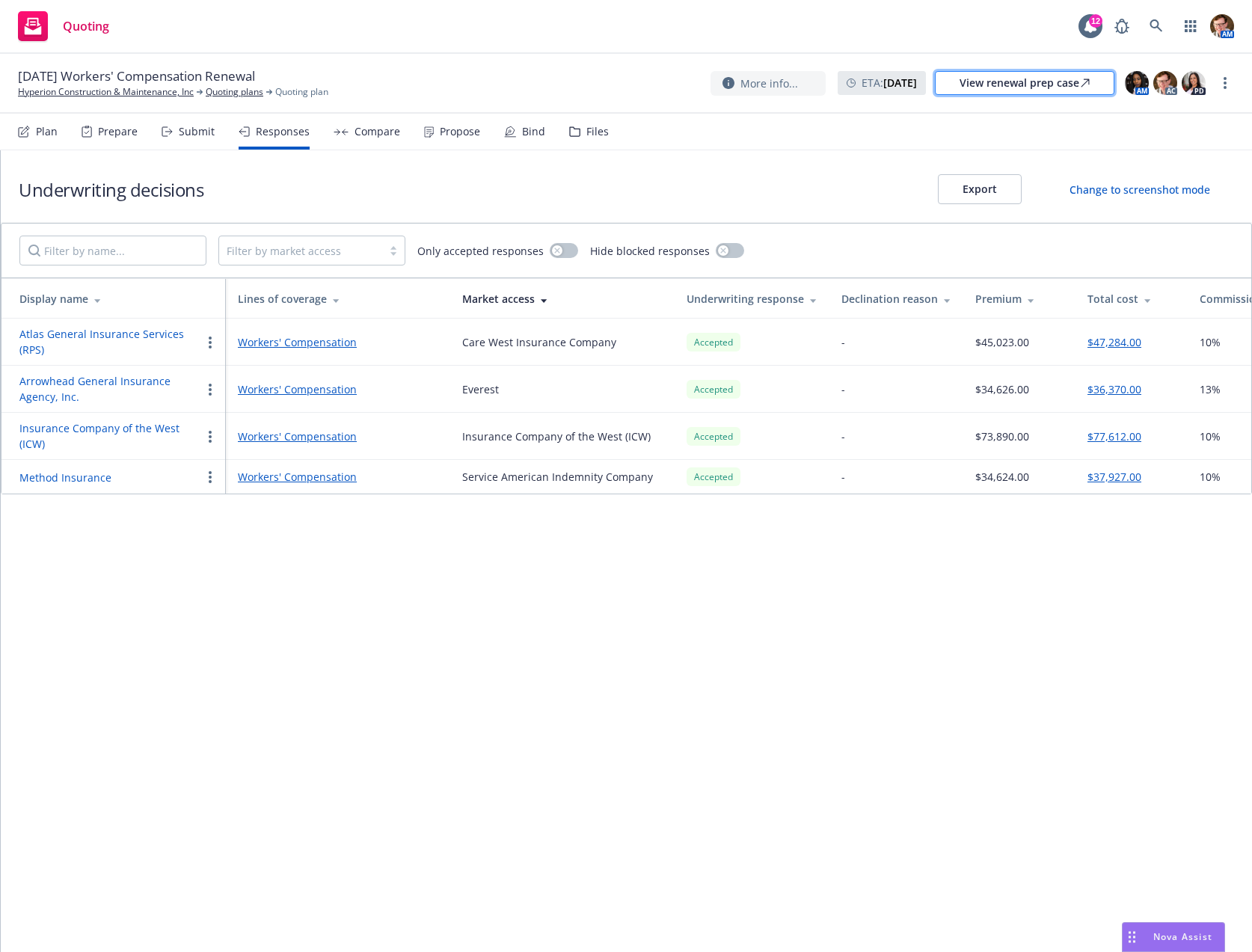
click at [1055, 88] on div "View renewal prep case" at bounding box center [1024, 84] width 130 height 23
click at [87, 421] on button "Insurance Company of the West (ICW)" at bounding box center [110, 436] width 181 height 31
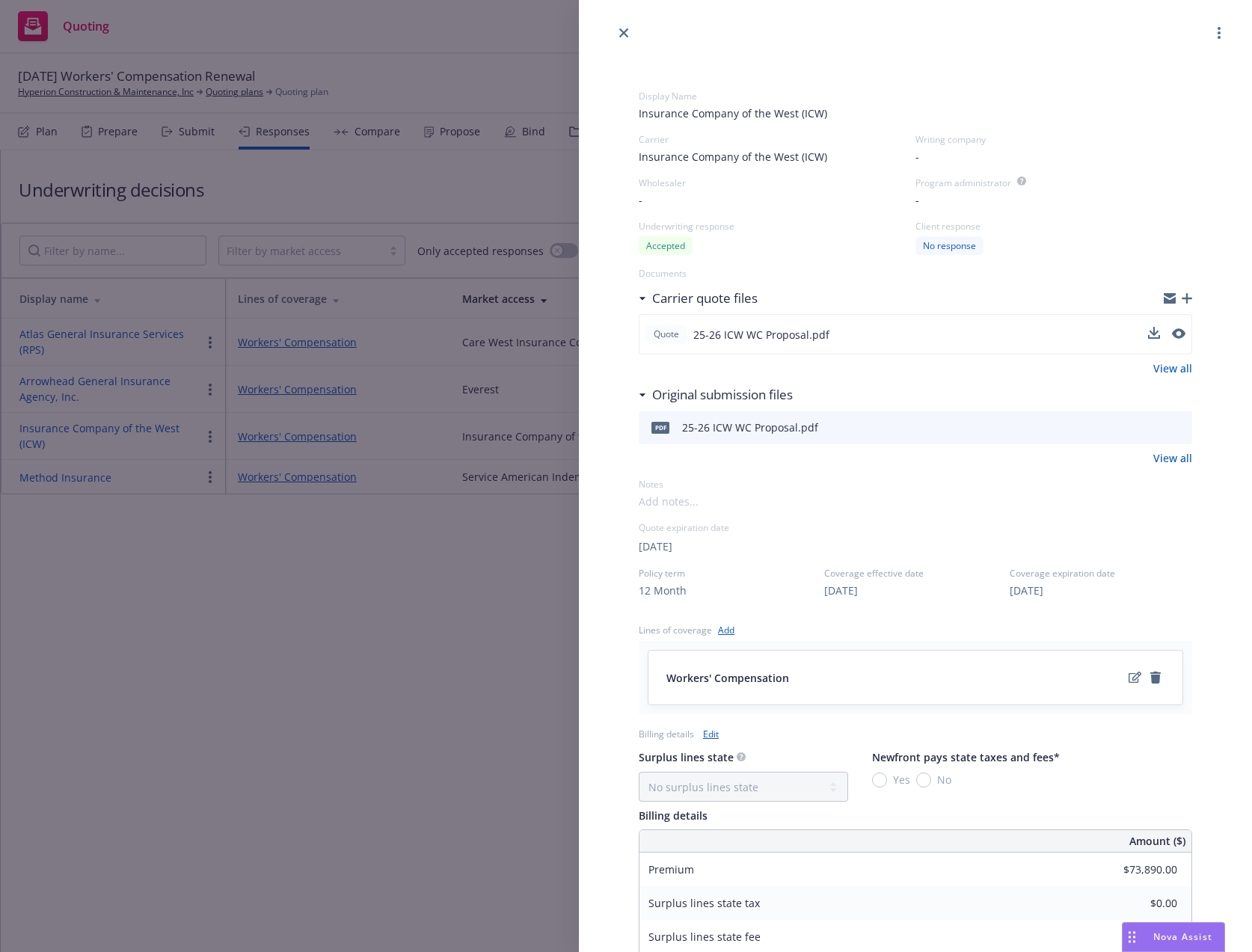
click at [1130, 324] on div "Quote 25-26 ICW WC Proposal.pdf" at bounding box center [915, 334] width 553 height 40
click at [1147, 327] on icon "download file" at bounding box center [1153, 333] width 12 height 12
drag, startPoint x: 923, startPoint y: 21, endPoint x: 1074, endPoint y: 19, distance: 151.0
click at [923, 21] on div at bounding box center [916, 20] width 673 height 42
click at [628, 28] on icon "close" at bounding box center [624, 33] width 9 height 9
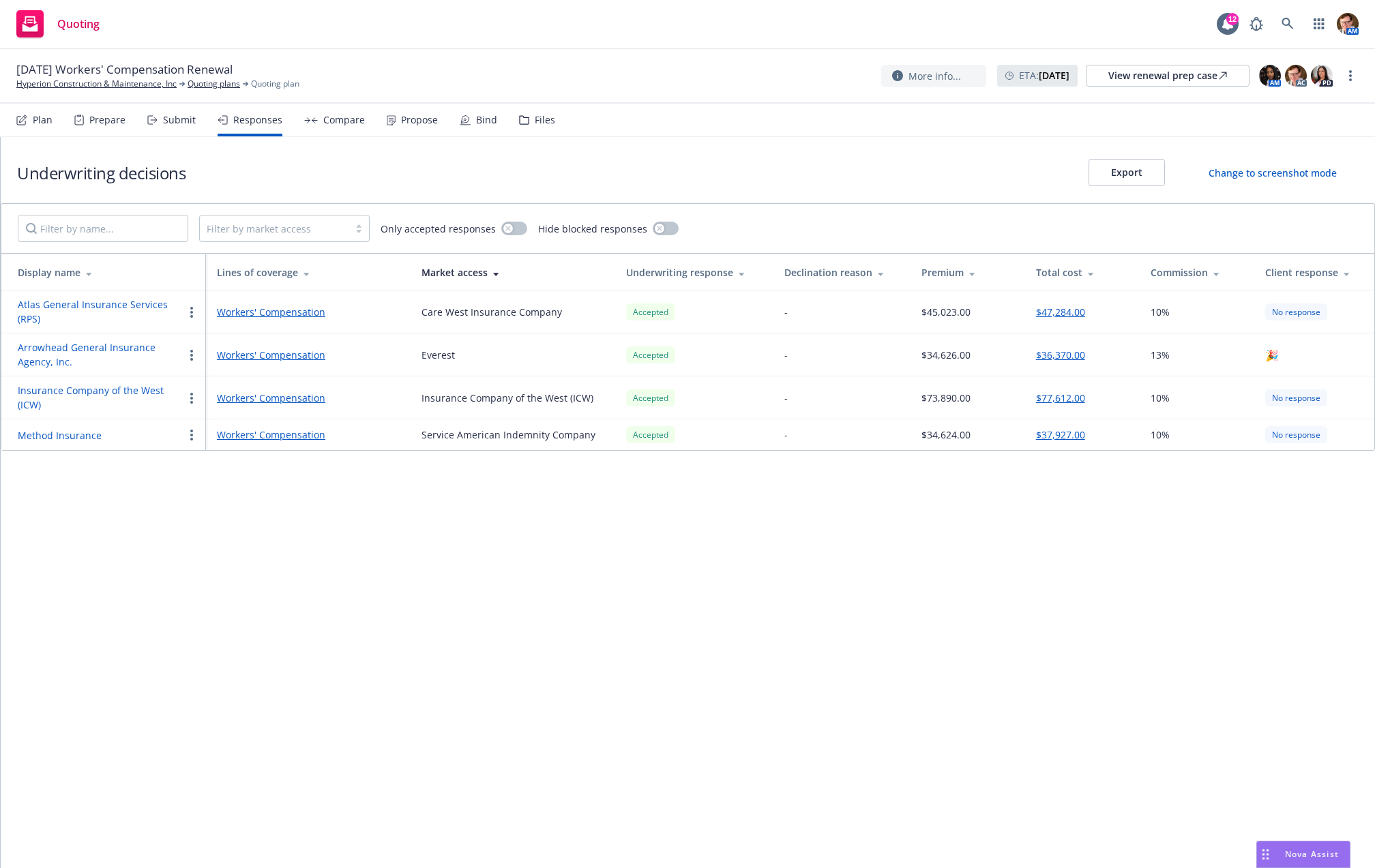
click at [410, 131] on div "Propose" at bounding box center [413, 120] width 51 height 33
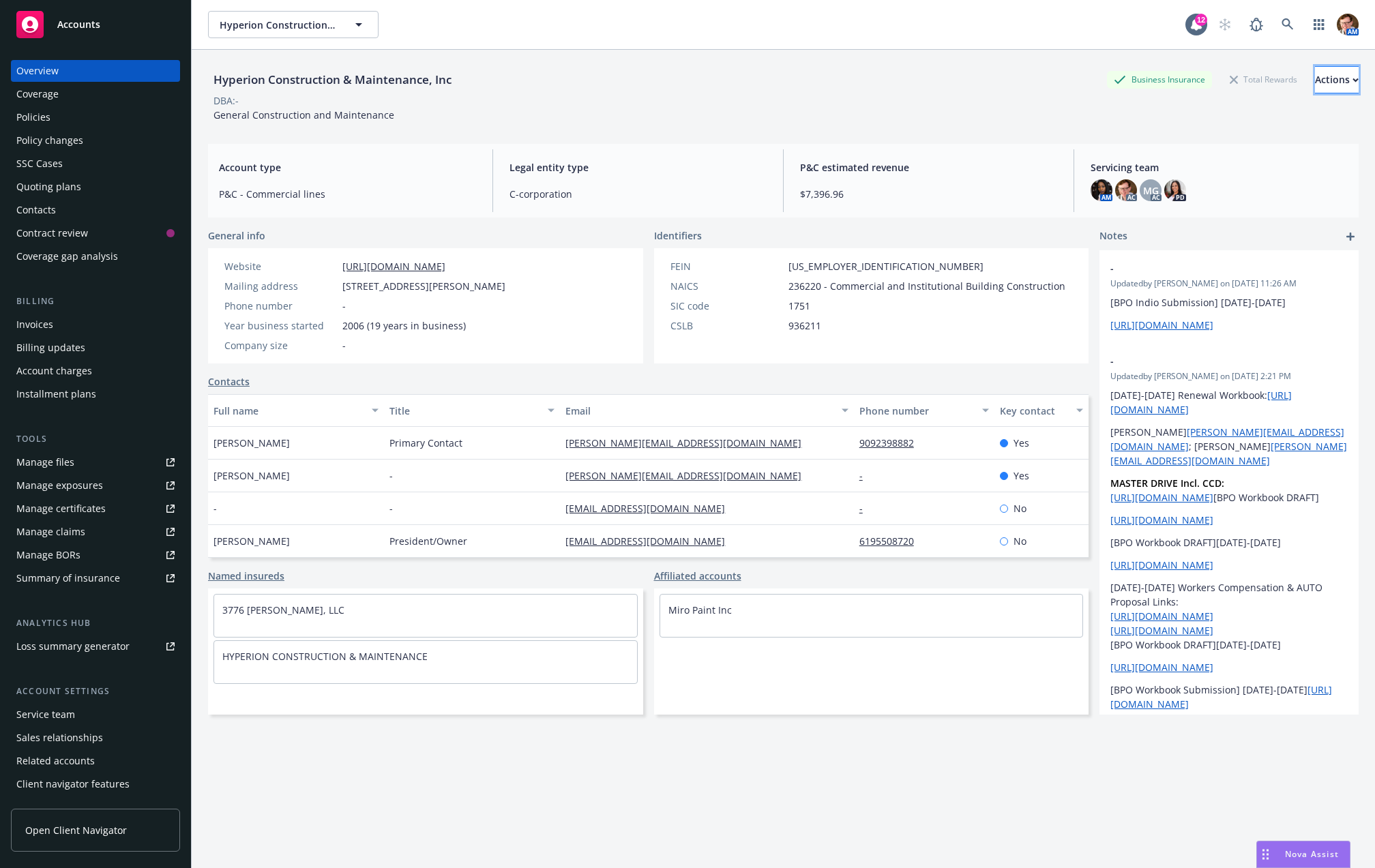
click at [1315, 84] on div "Actions" at bounding box center [1337, 80] width 44 height 26
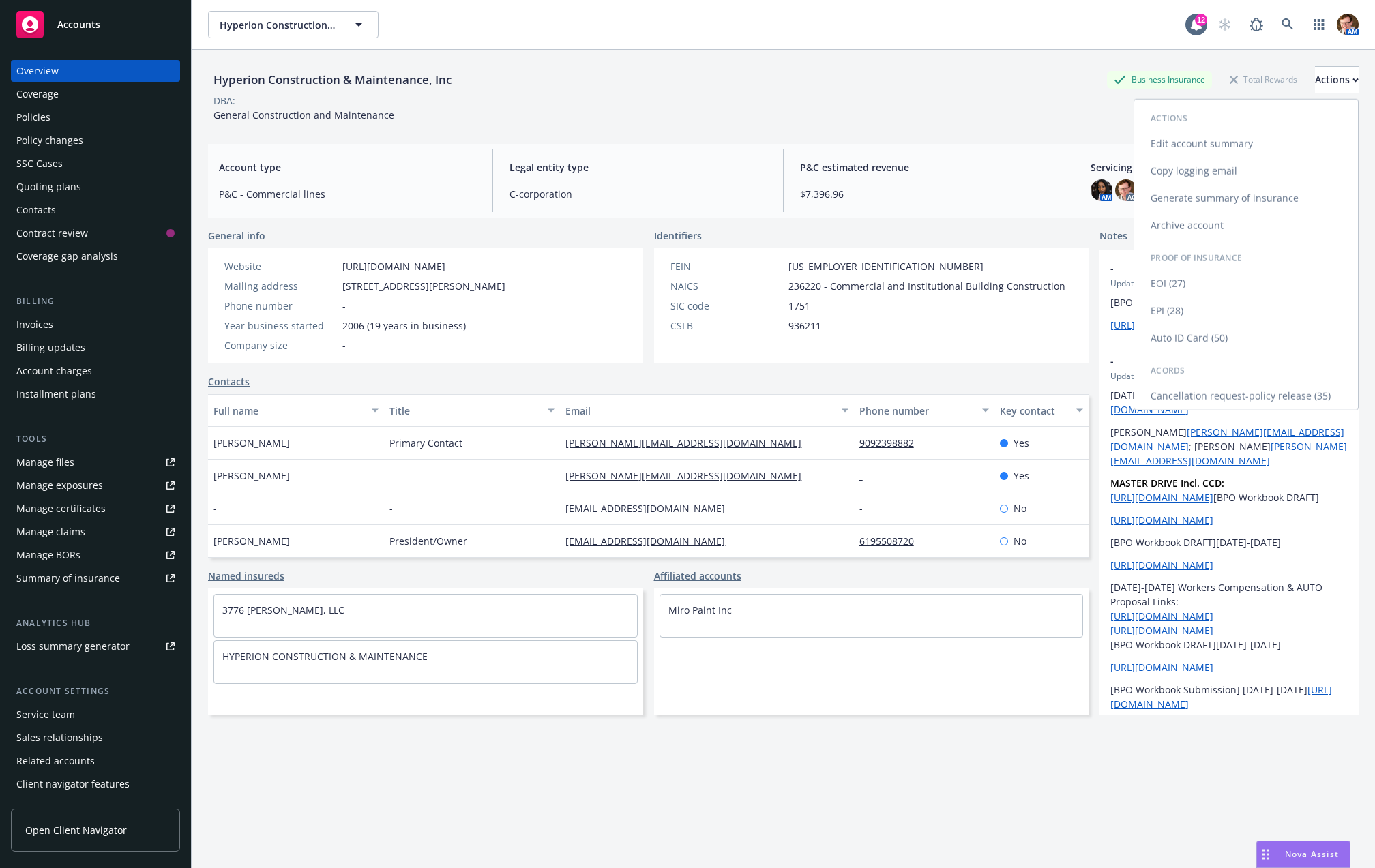
click at [1188, 165] on link "Copy logging email" at bounding box center [1246, 171] width 224 height 27
